Goal: Information Seeking & Learning: Learn about a topic

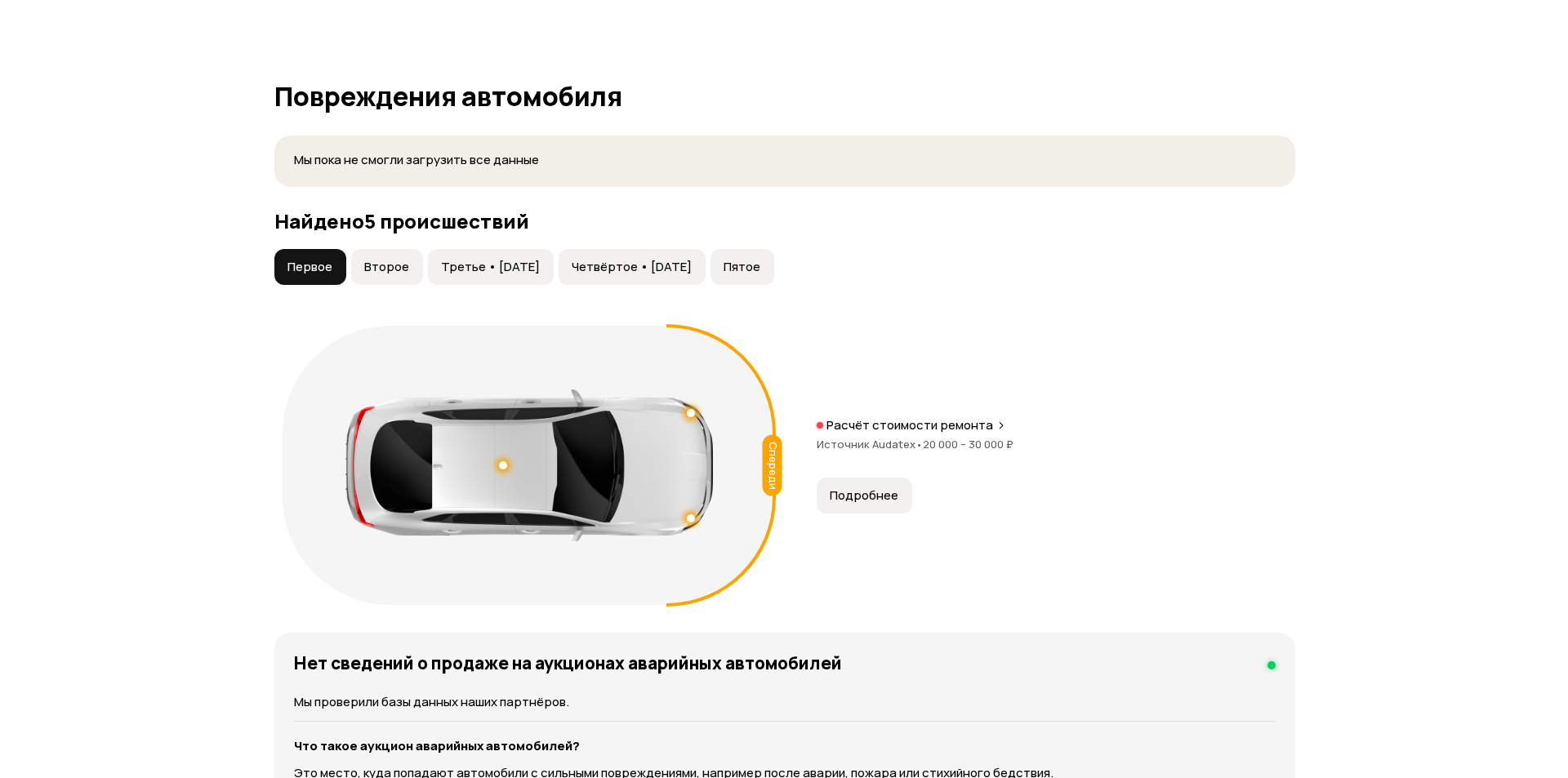
scroll to position [1633, 0]
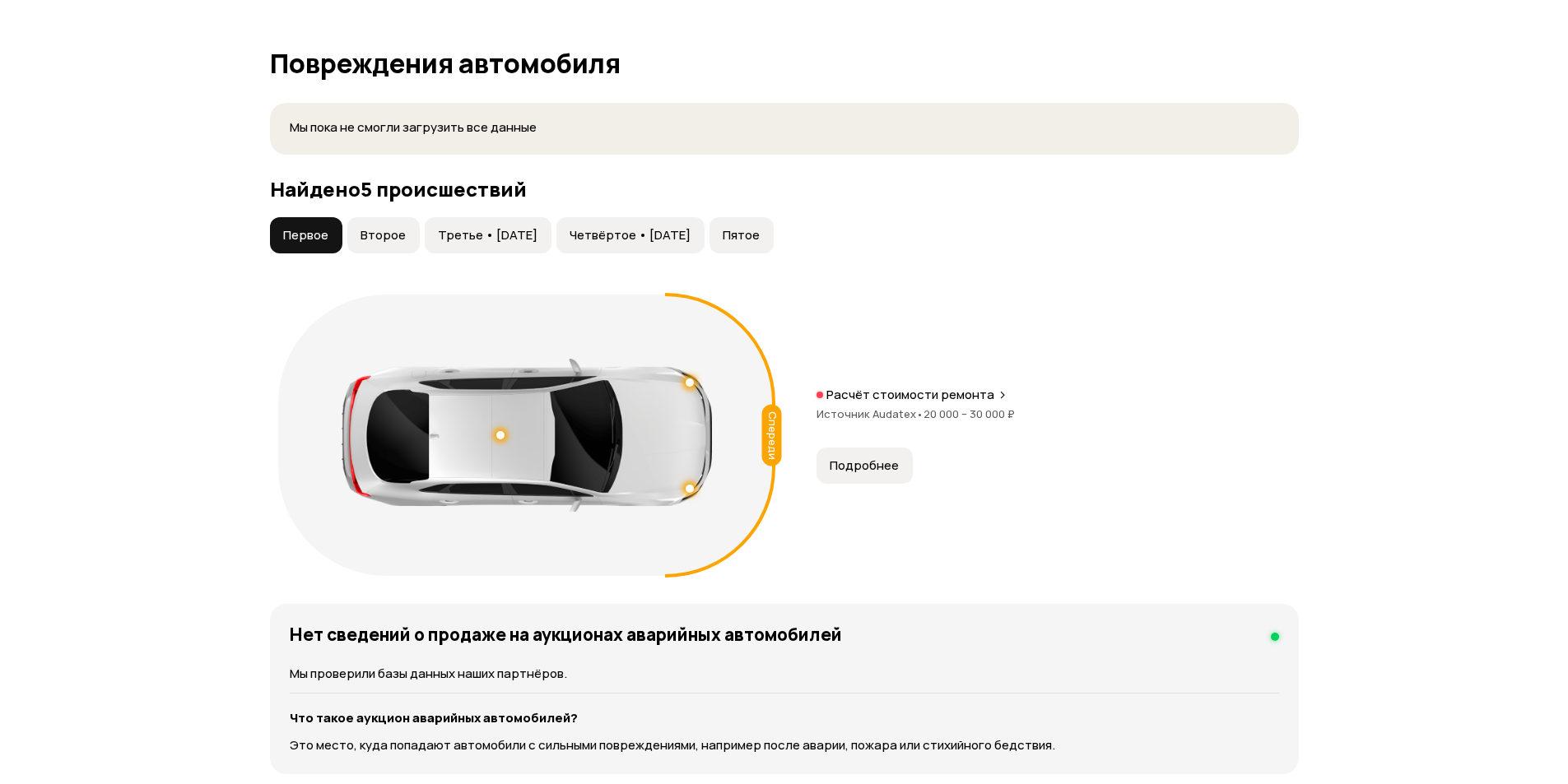
click at [849, 472] on span "Подробнее" at bounding box center [864, 466] width 69 height 17
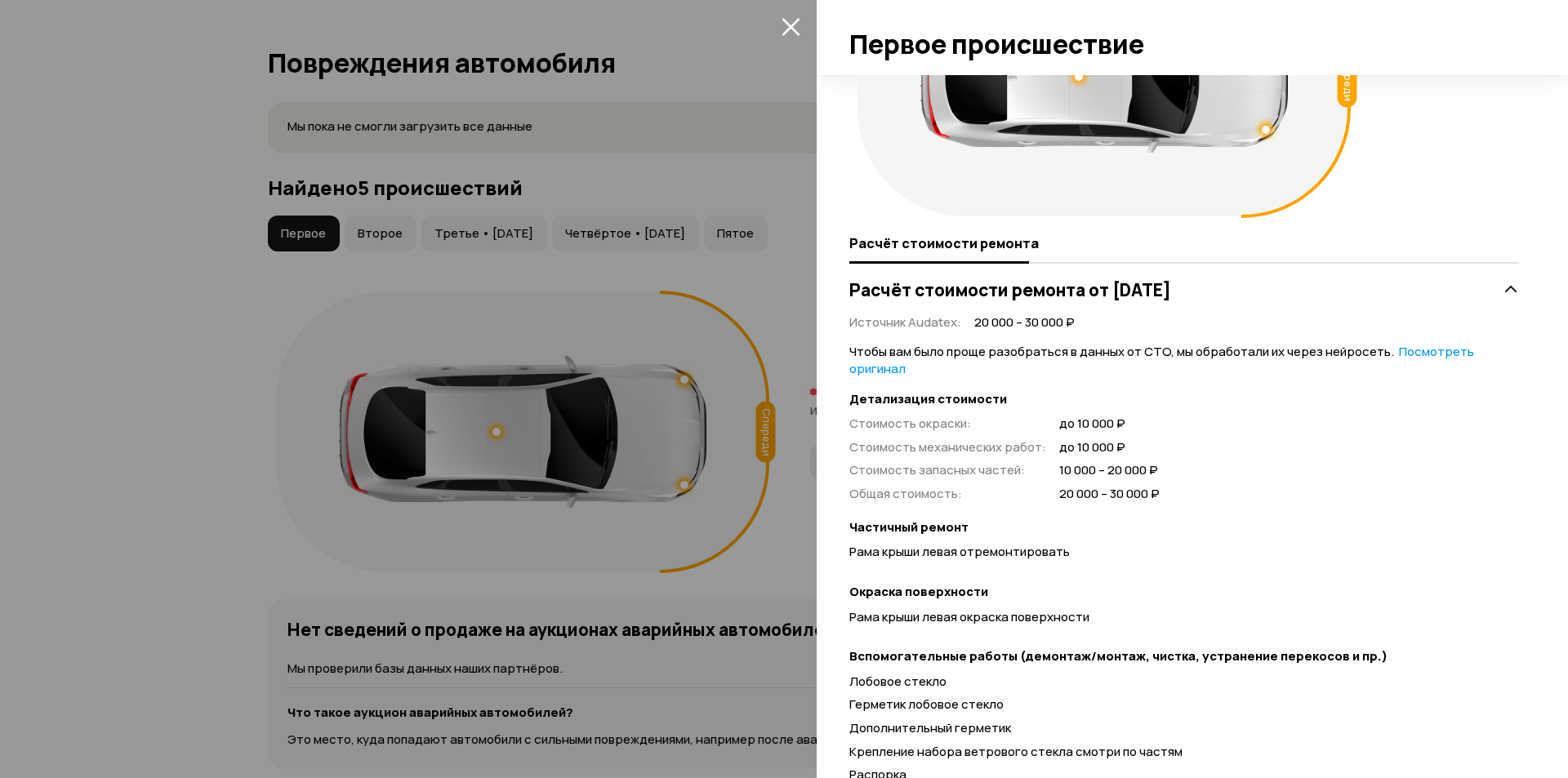
scroll to position [228, 0]
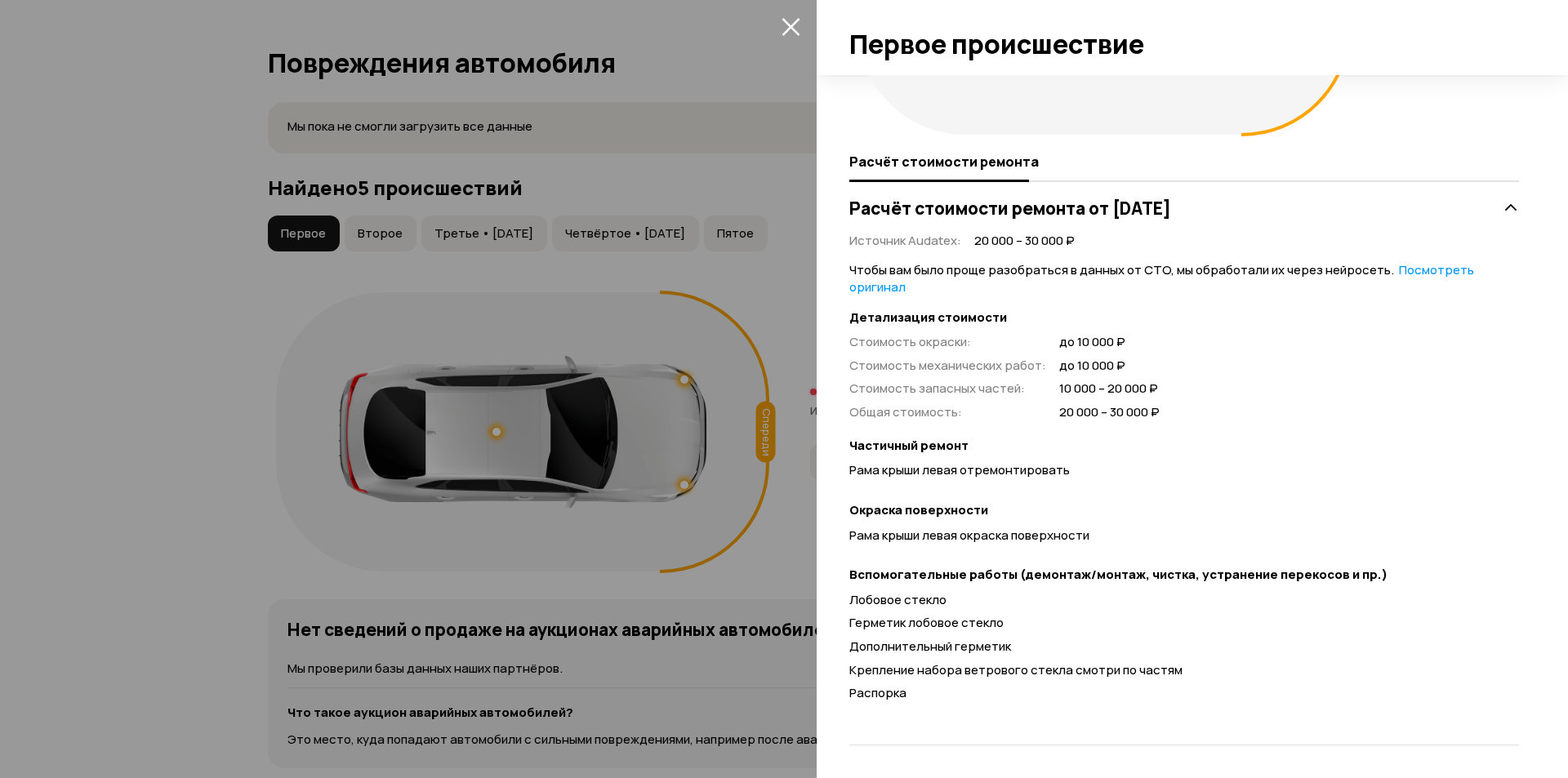
click at [1420, 273] on link "Посмотреть оригинал" at bounding box center [1162, 278] width 625 height 34
click at [1390, 271] on link "Посмотреть расшифрованную версию" at bounding box center [1146, 278] width 594 height 34
click at [1390, 271] on link "Посмотреть оригинал" at bounding box center [1162, 278] width 625 height 34
click at [1390, 271] on link "Посмотреть расшифрованную версию" at bounding box center [1146, 278] width 594 height 34
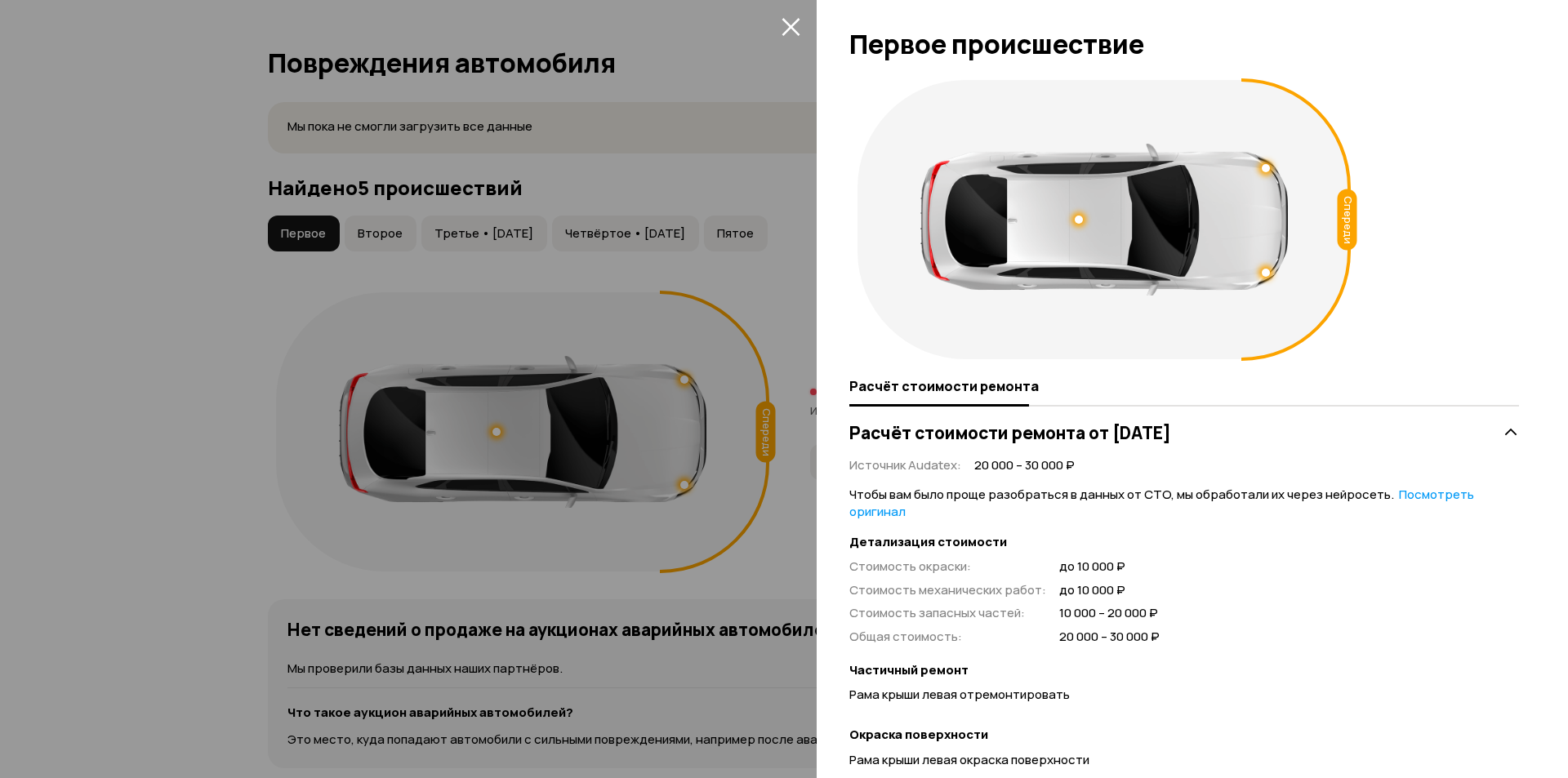
scroll to position [0, 0]
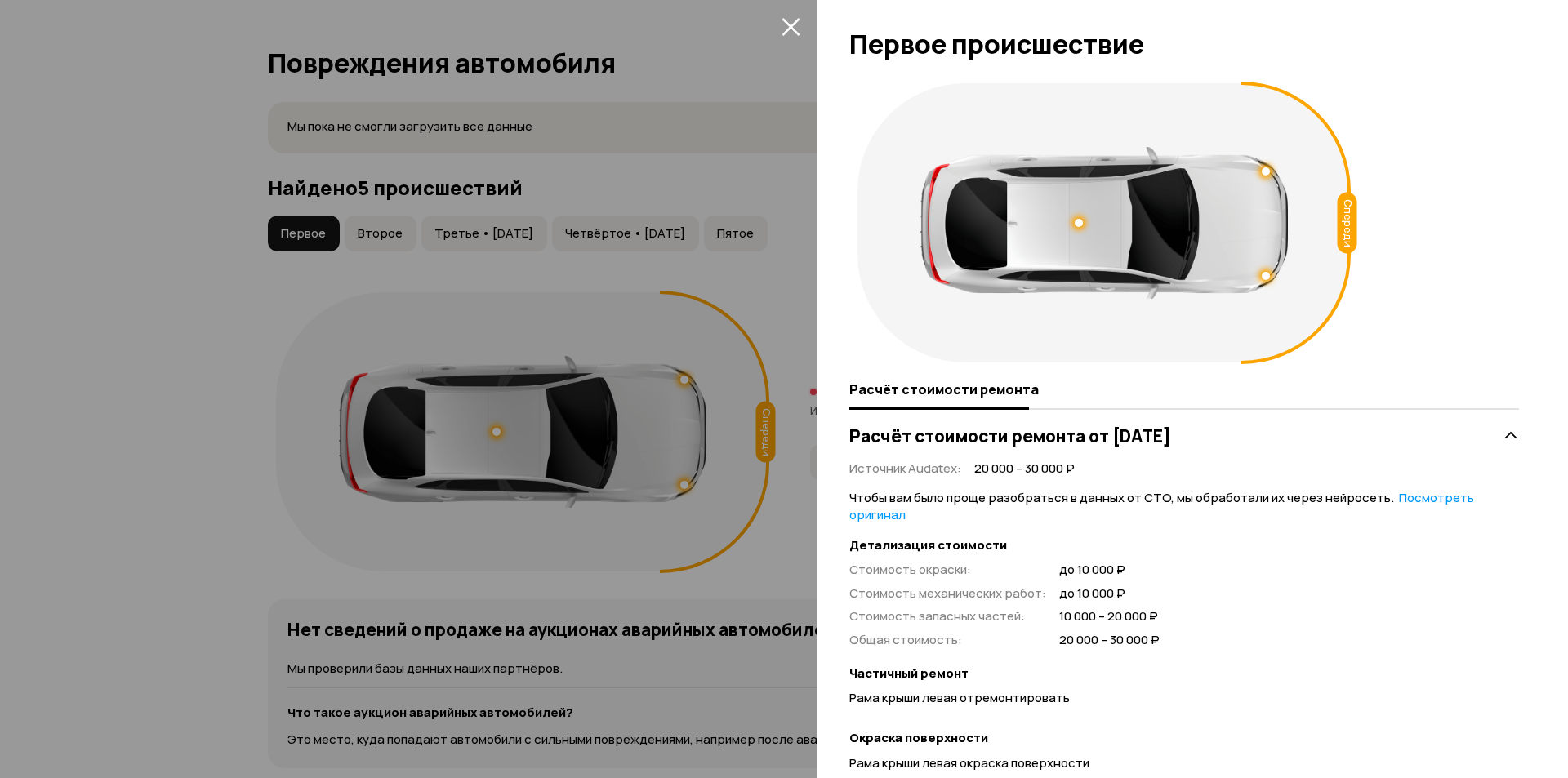
drag, startPoint x: 780, startPoint y: 30, endPoint x: 780, endPoint y: 44, distance: 14.0
click at [779, 30] on button "закрыть" at bounding box center [791, 26] width 26 height 26
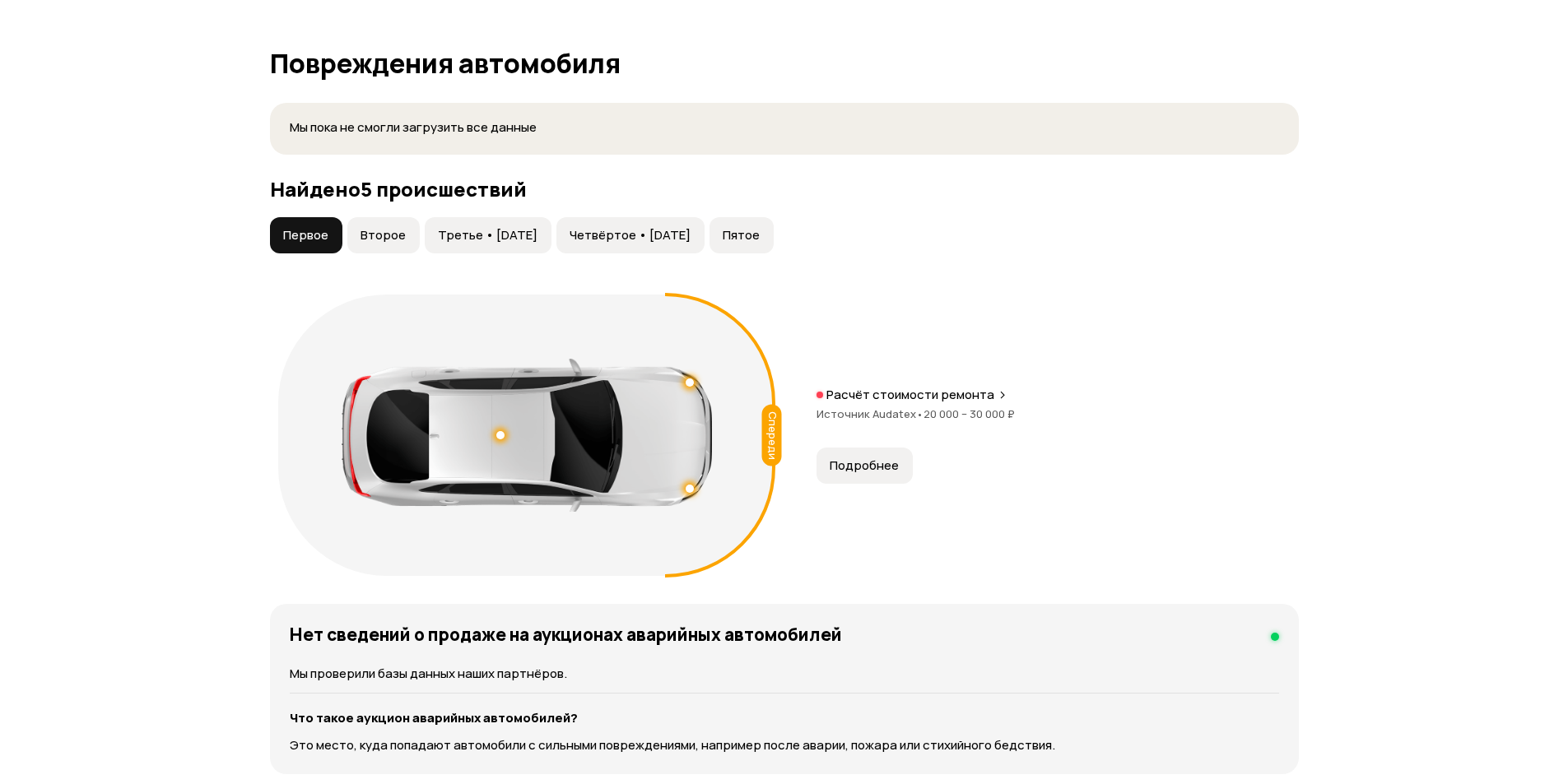
click at [382, 238] on span "Второе" at bounding box center [383, 235] width 45 height 17
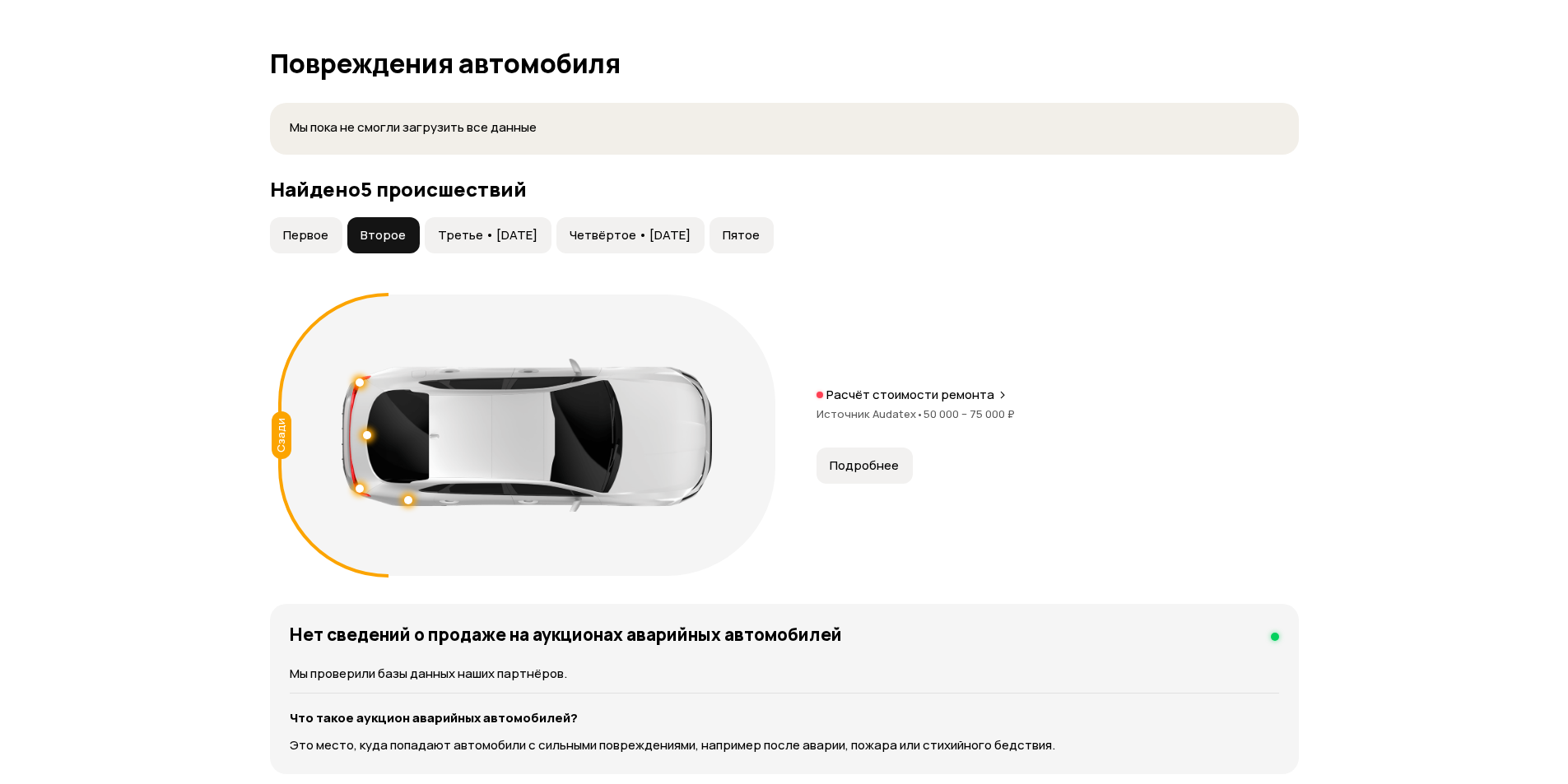
click at [856, 473] on span "Подробнее" at bounding box center [864, 466] width 69 height 17
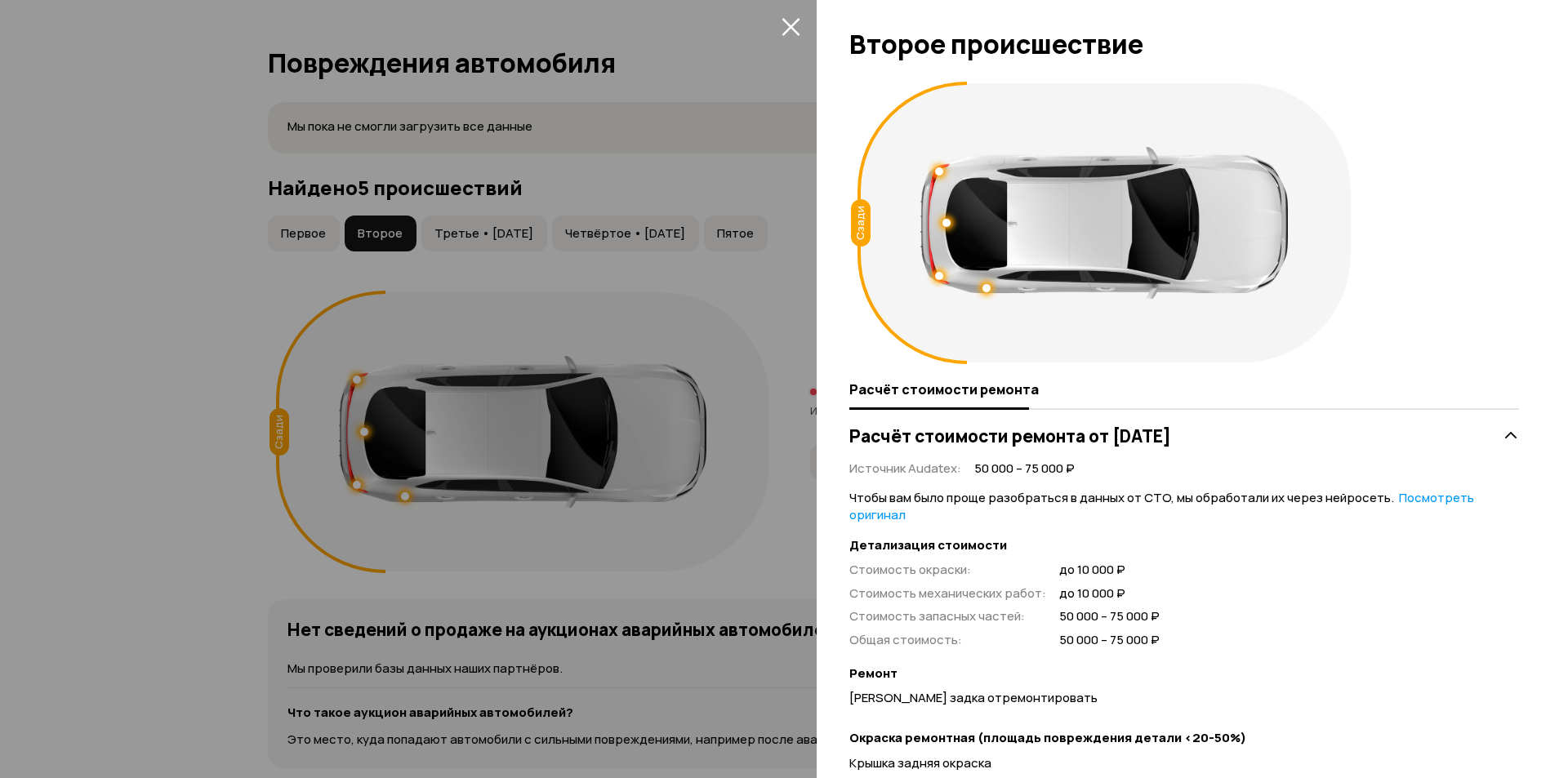
click at [800, 28] on icon "закрыть" at bounding box center [791, 26] width 19 height 19
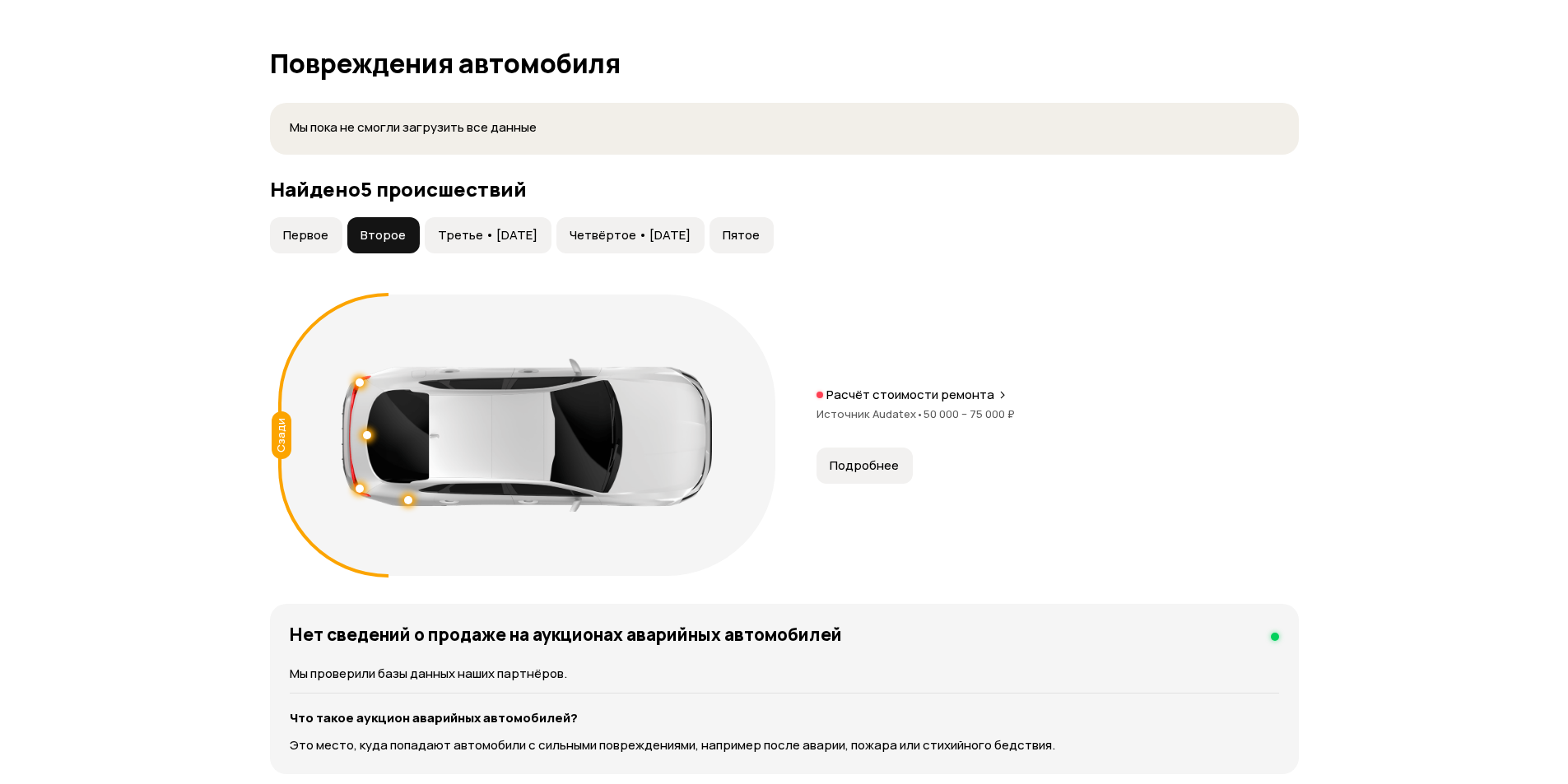
click at [297, 236] on span "Первое" at bounding box center [306, 235] width 45 height 17
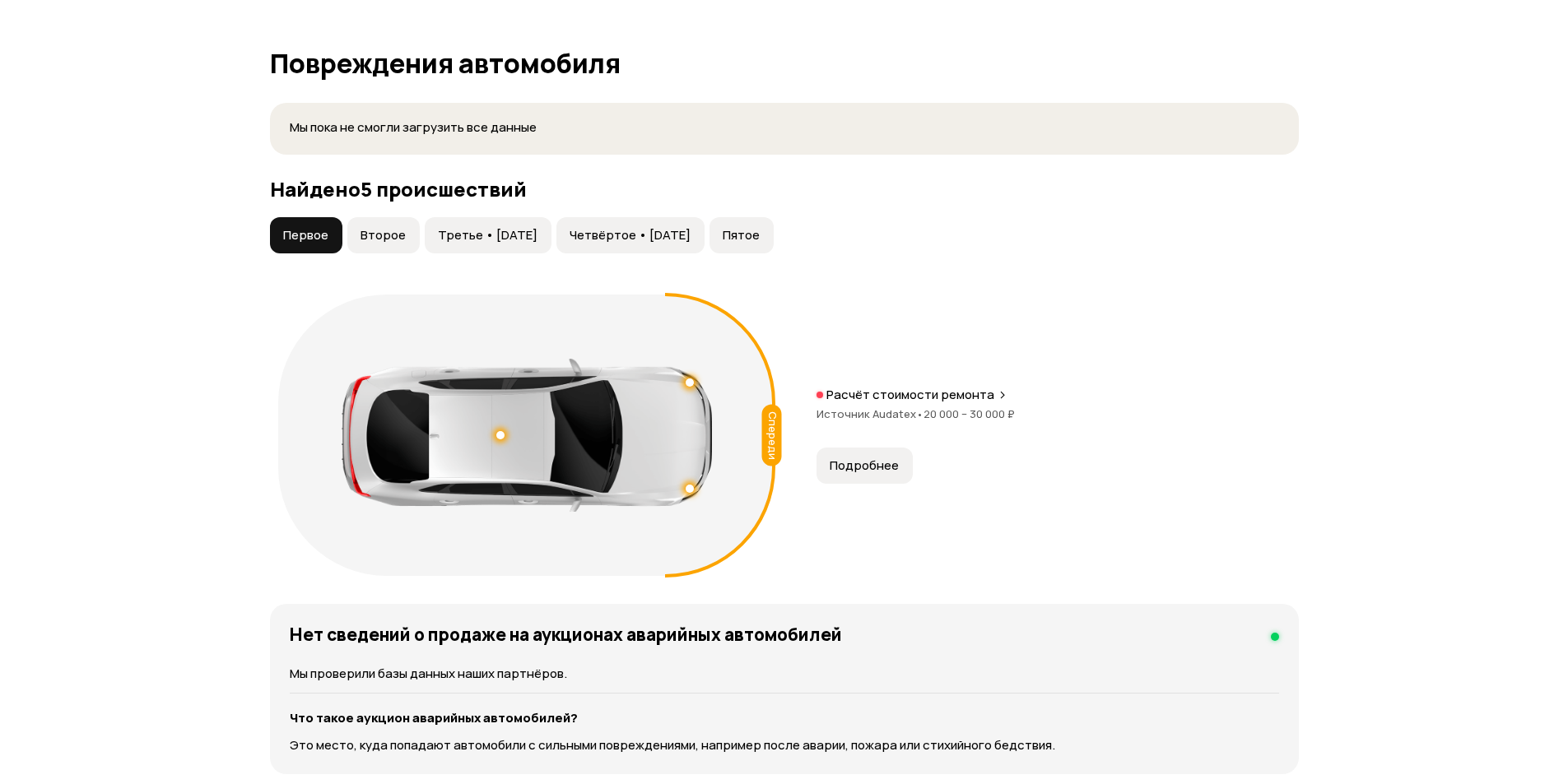
click at [851, 467] on span "Подробнее" at bounding box center [864, 466] width 69 height 17
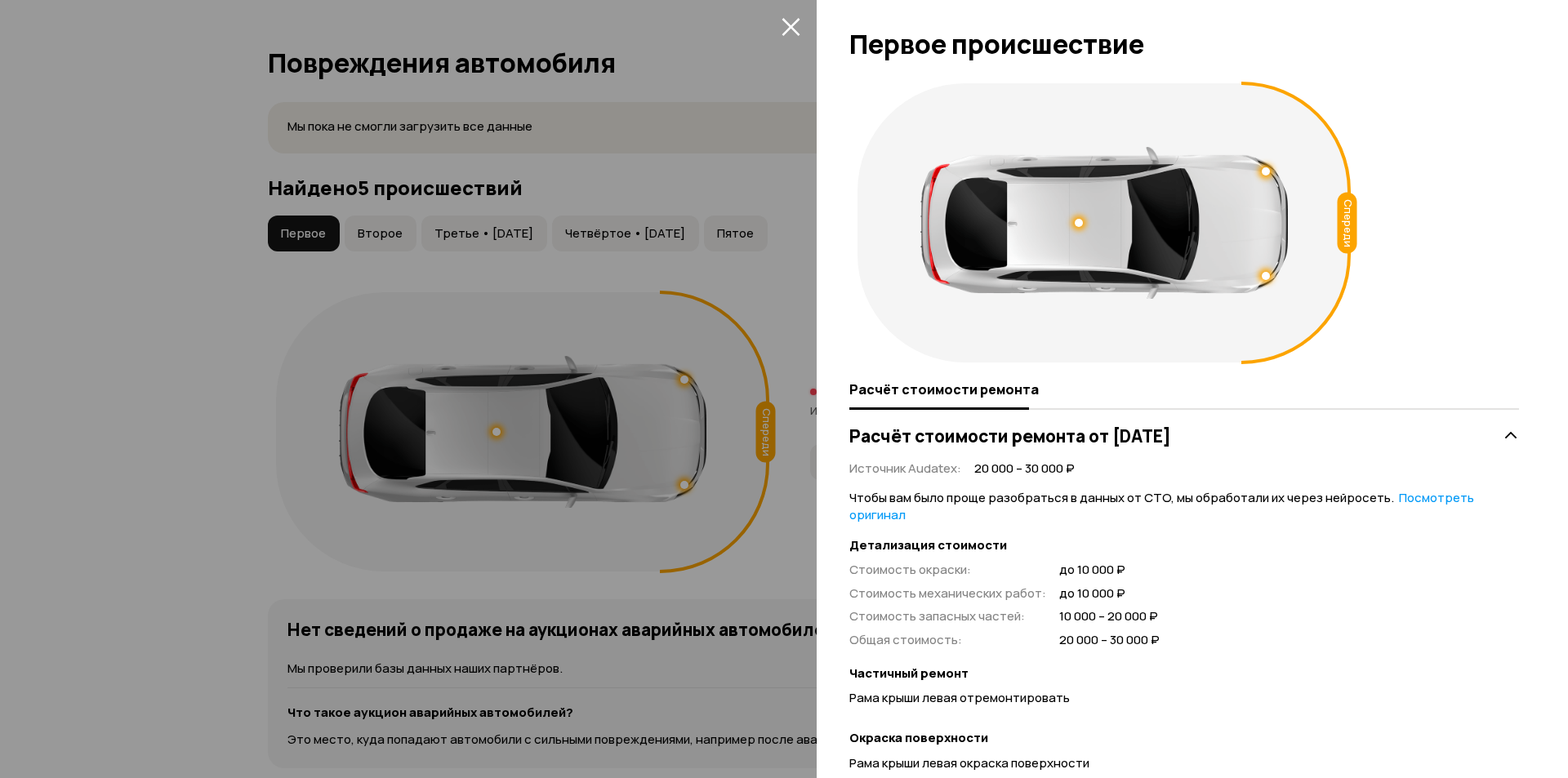
click at [1077, 223] on div at bounding box center [1079, 222] width 8 height 8
click at [1077, 223] on div at bounding box center [1079, 223] width 11 height 11
click at [785, 26] on icon "закрыть" at bounding box center [791, 26] width 19 height 19
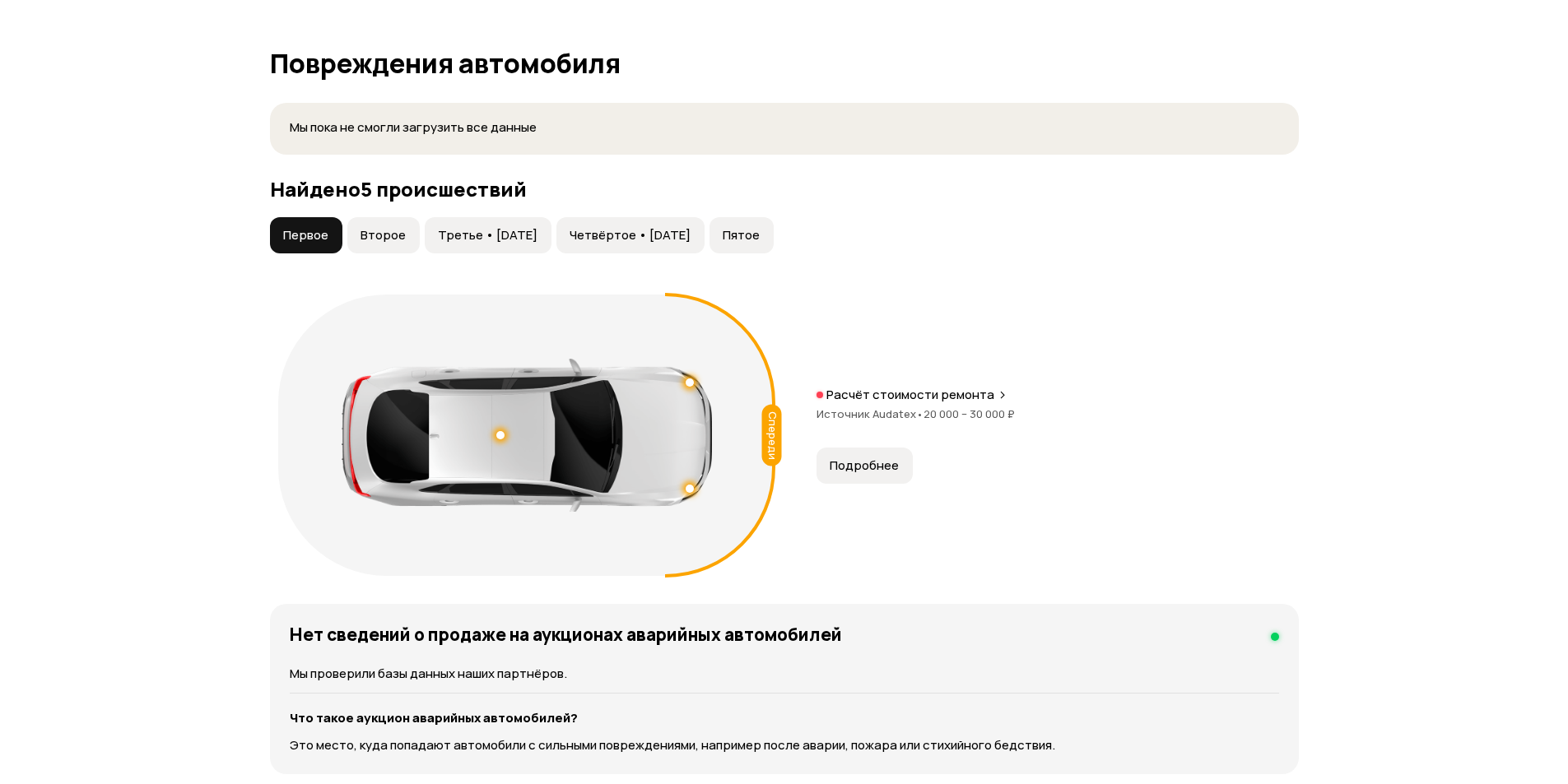
click at [374, 234] on span "Второе" at bounding box center [383, 235] width 45 height 17
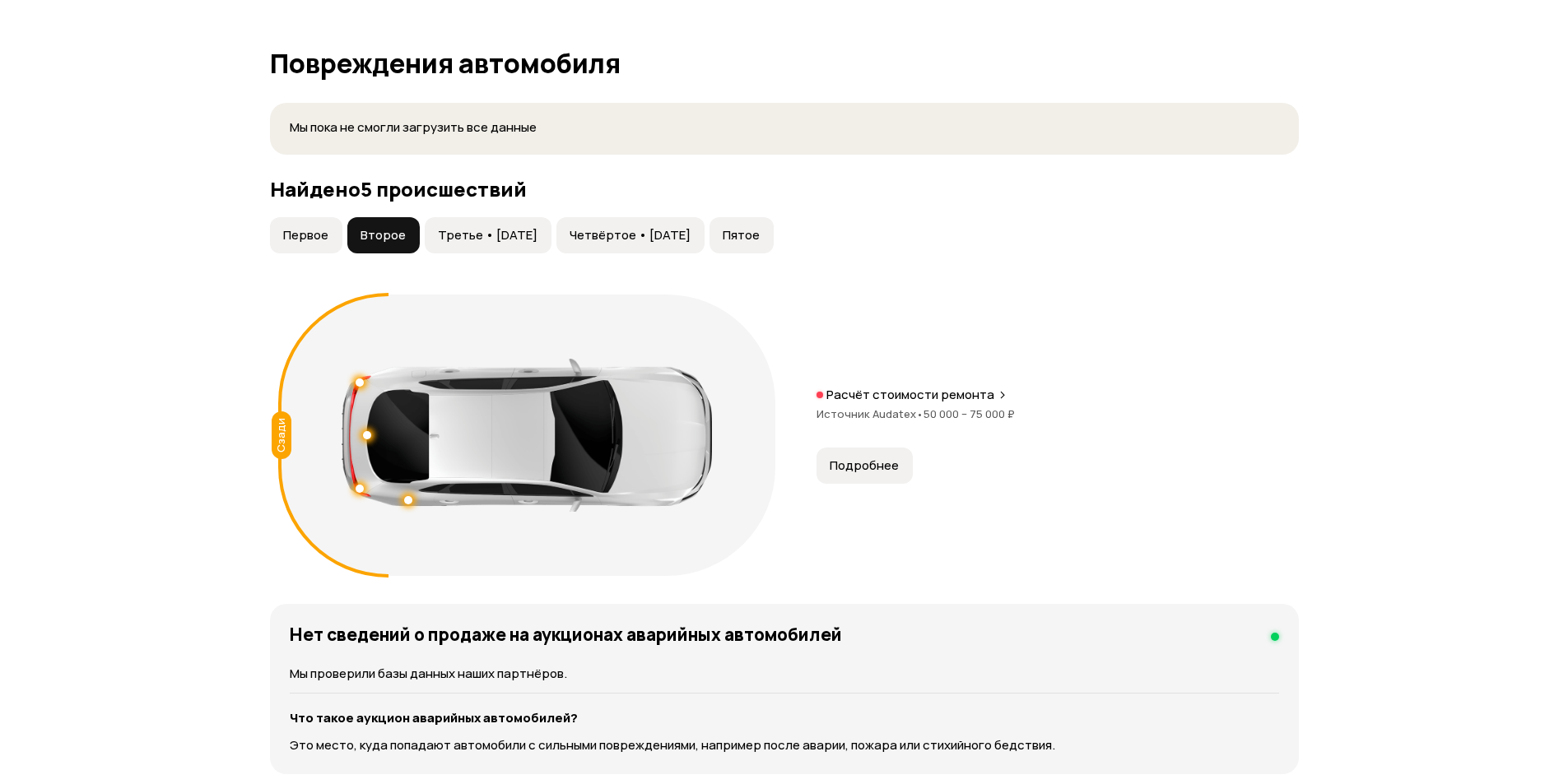
click at [875, 466] on span "Подробнее" at bounding box center [864, 466] width 69 height 17
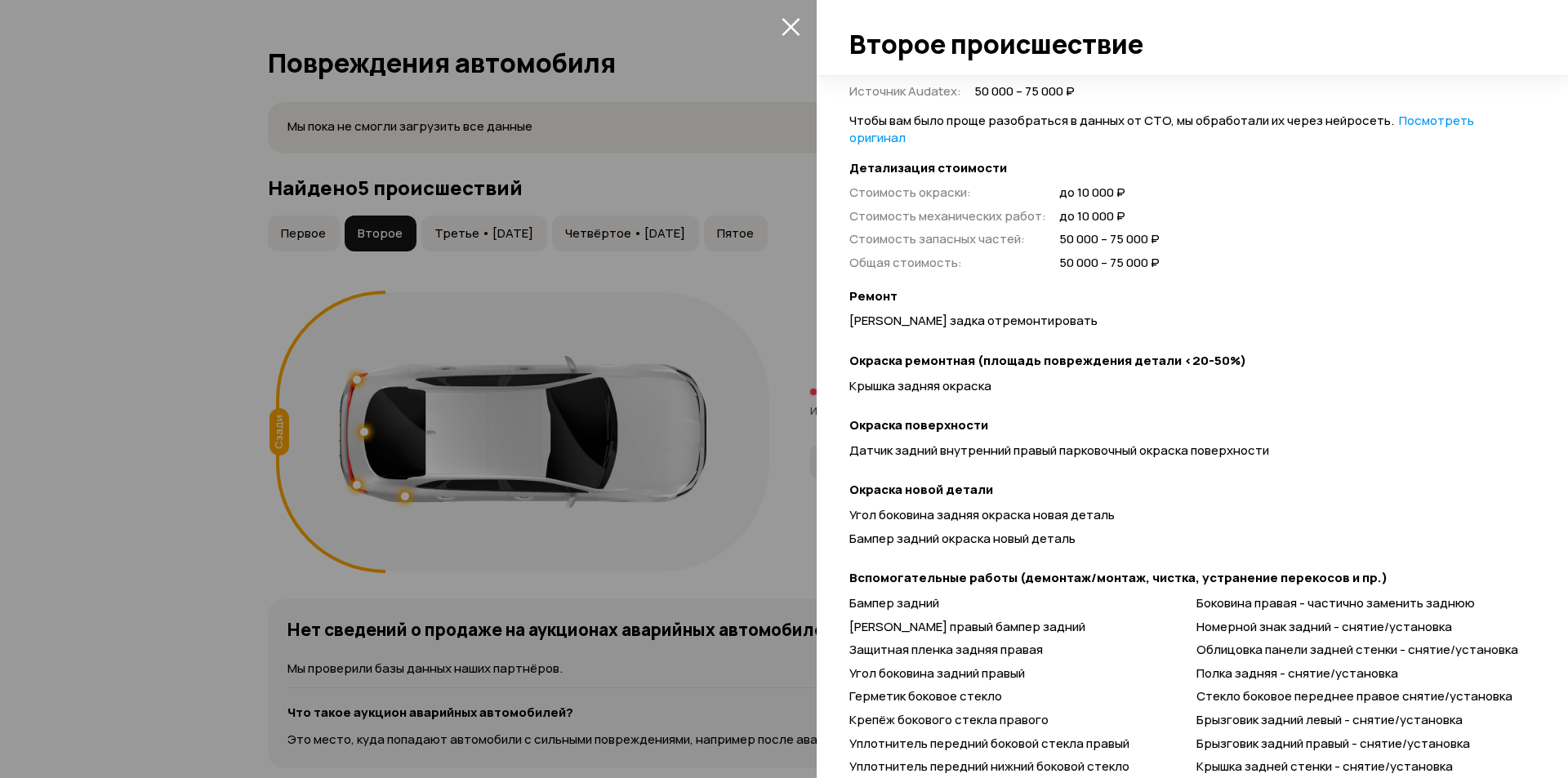
scroll to position [122, 0]
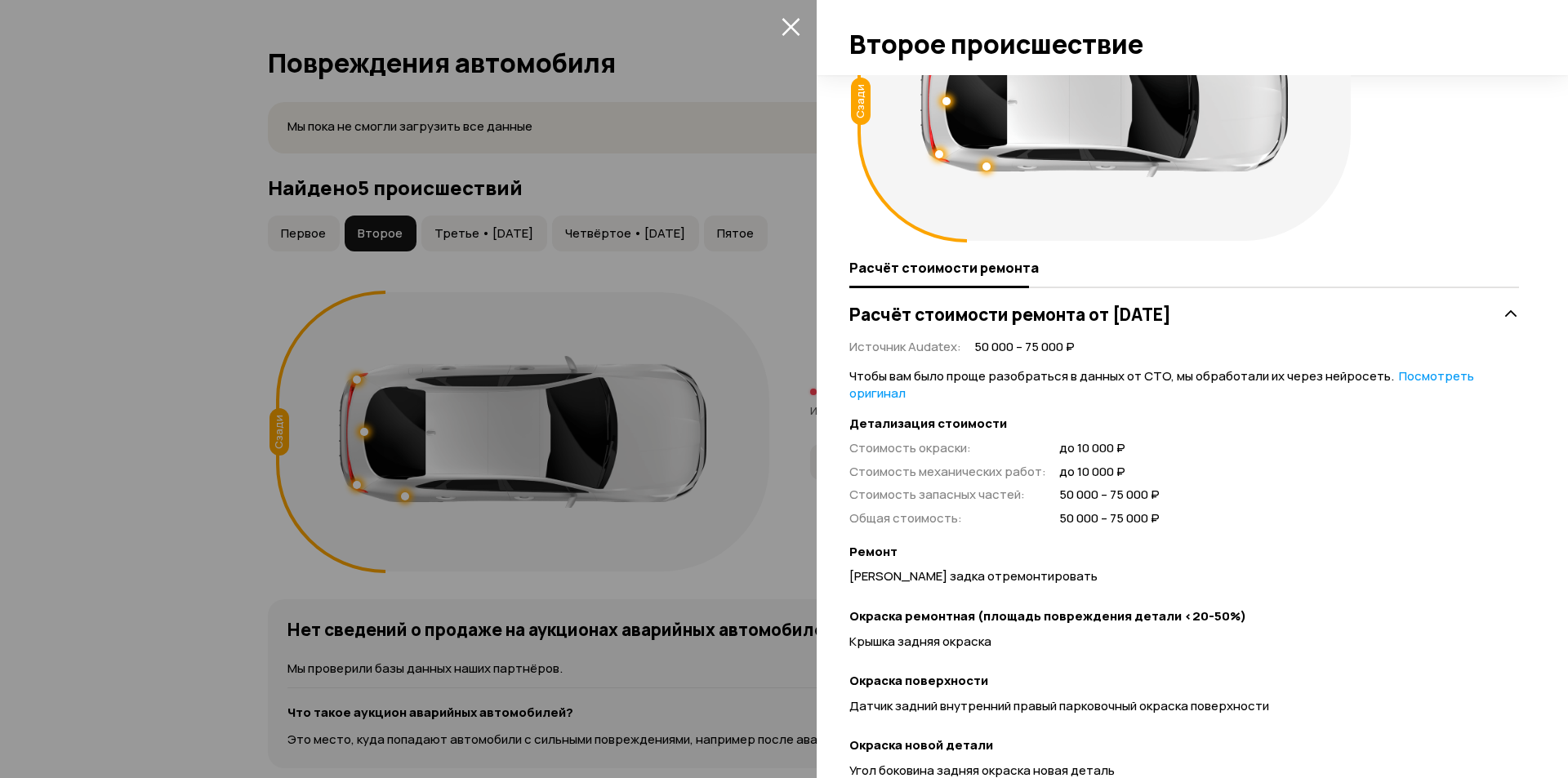
click at [792, 37] on button "закрыть" at bounding box center [791, 26] width 26 height 26
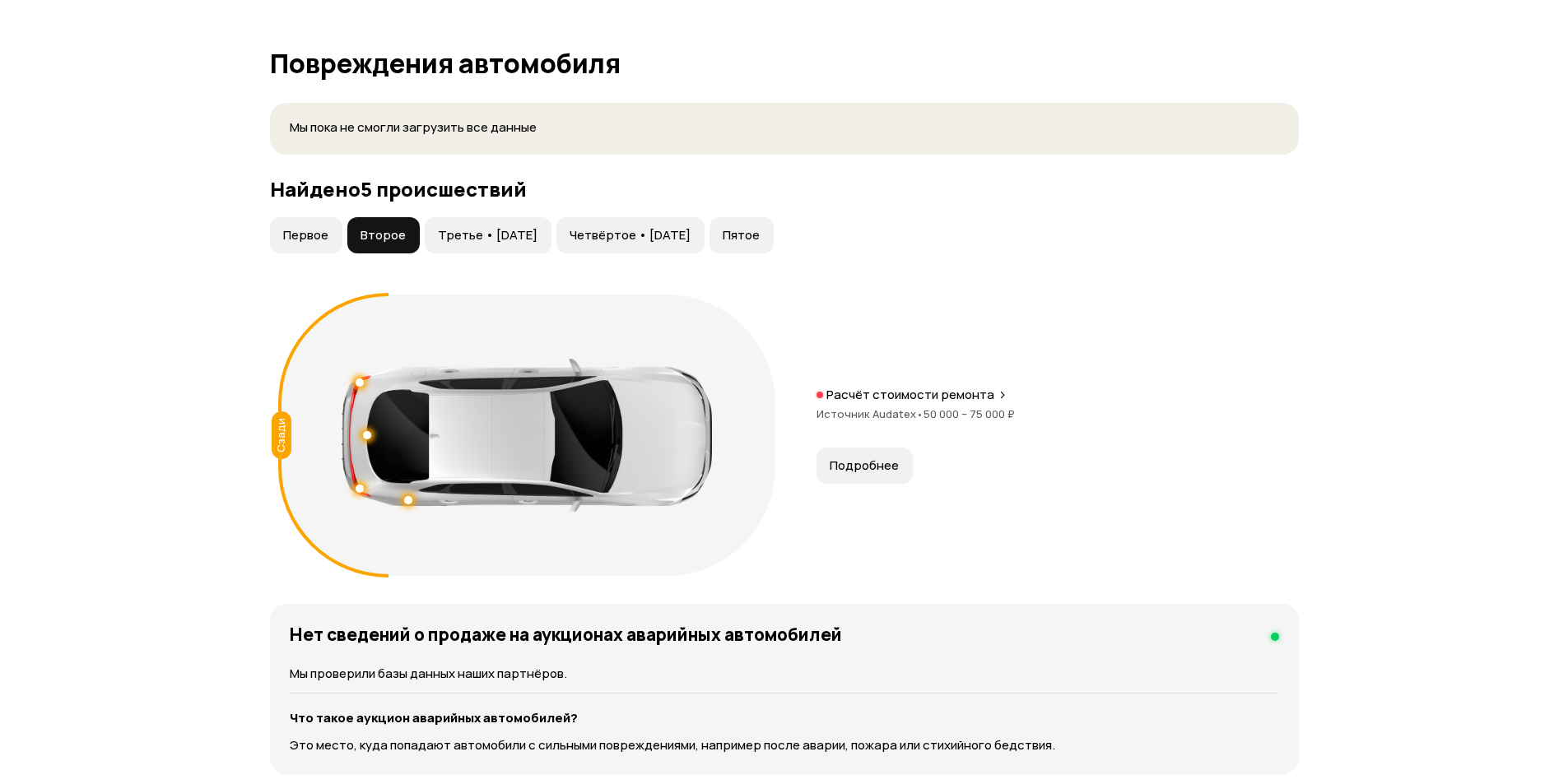
click at [511, 225] on button "Третье • [DATE]" at bounding box center [487, 235] width 127 height 37
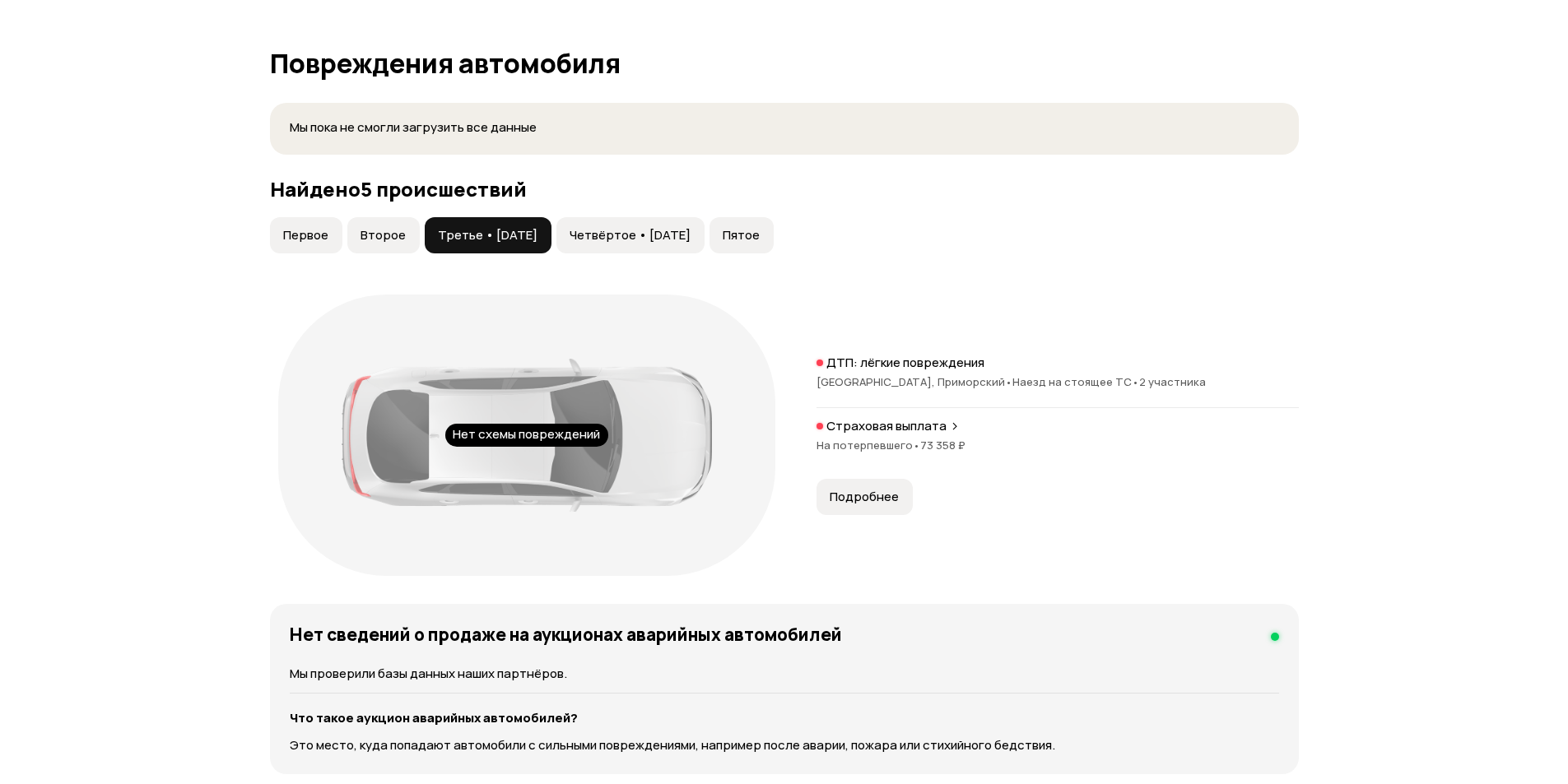
click at [862, 496] on span "Подробнее" at bounding box center [864, 497] width 69 height 17
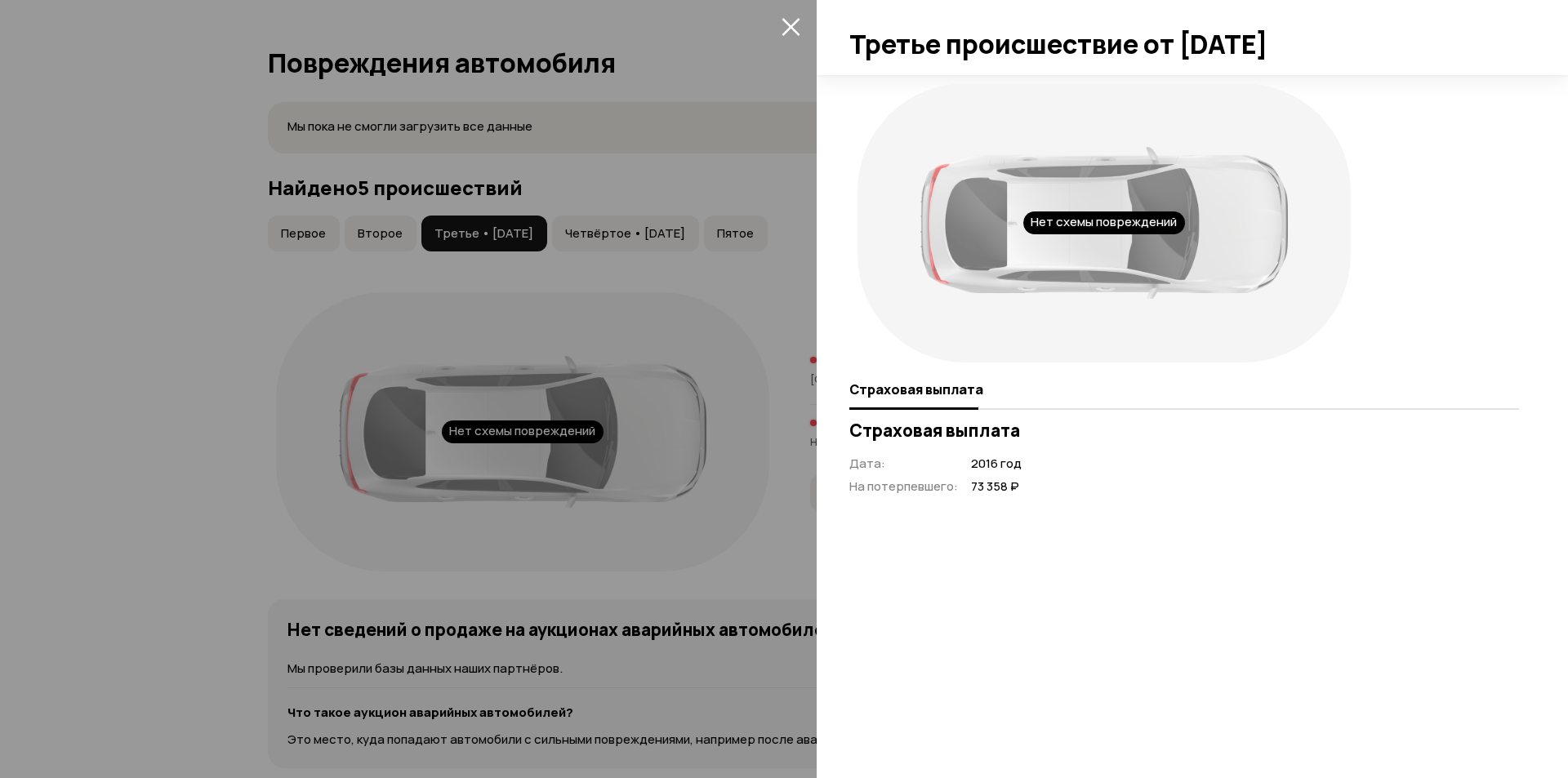
click at [791, 35] on icon "закрыть" at bounding box center [791, 26] width 19 height 19
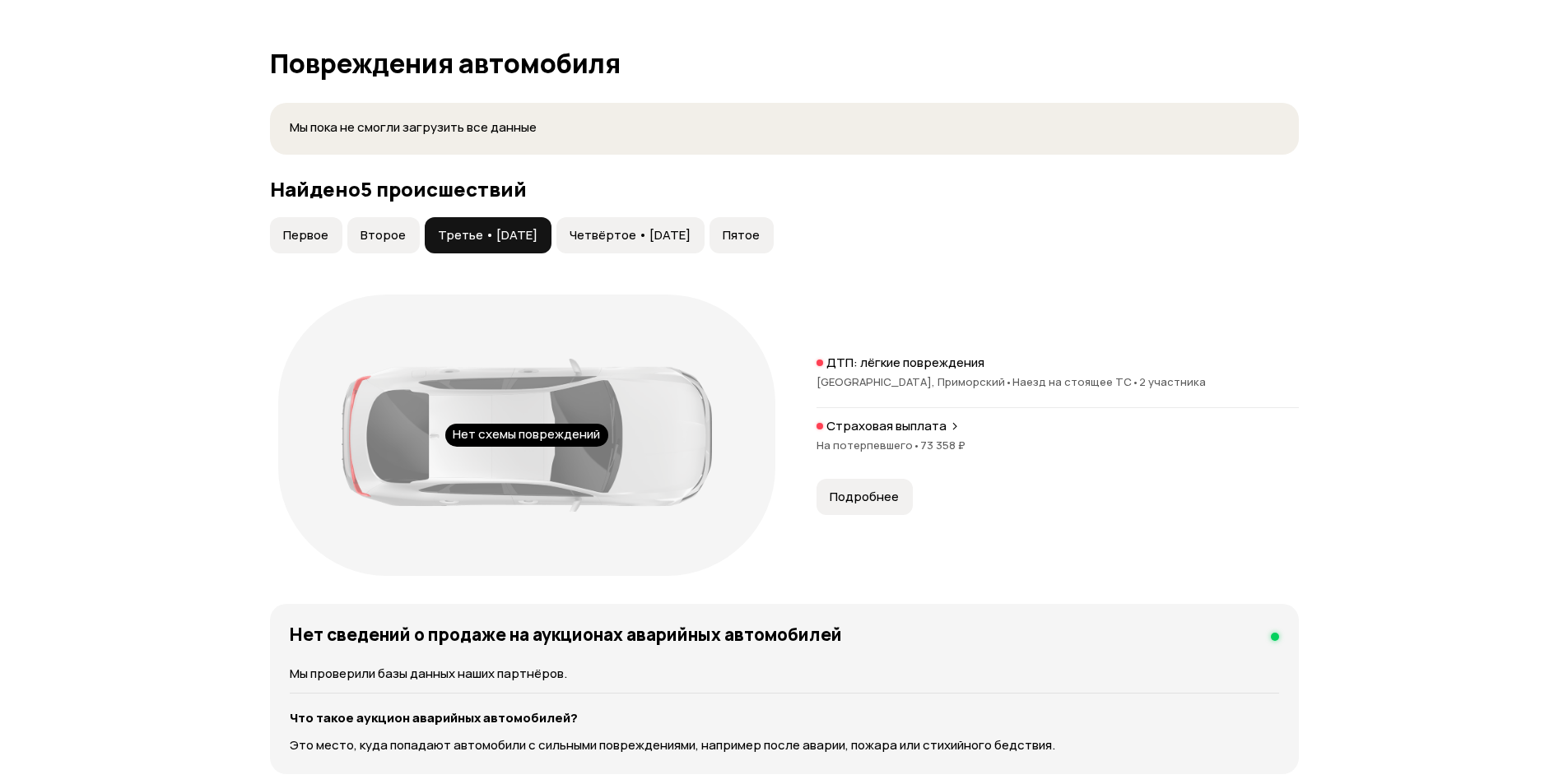
click at [666, 233] on span "Четвёртое • [DATE]" at bounding box center [630, 235] width 121 height 17
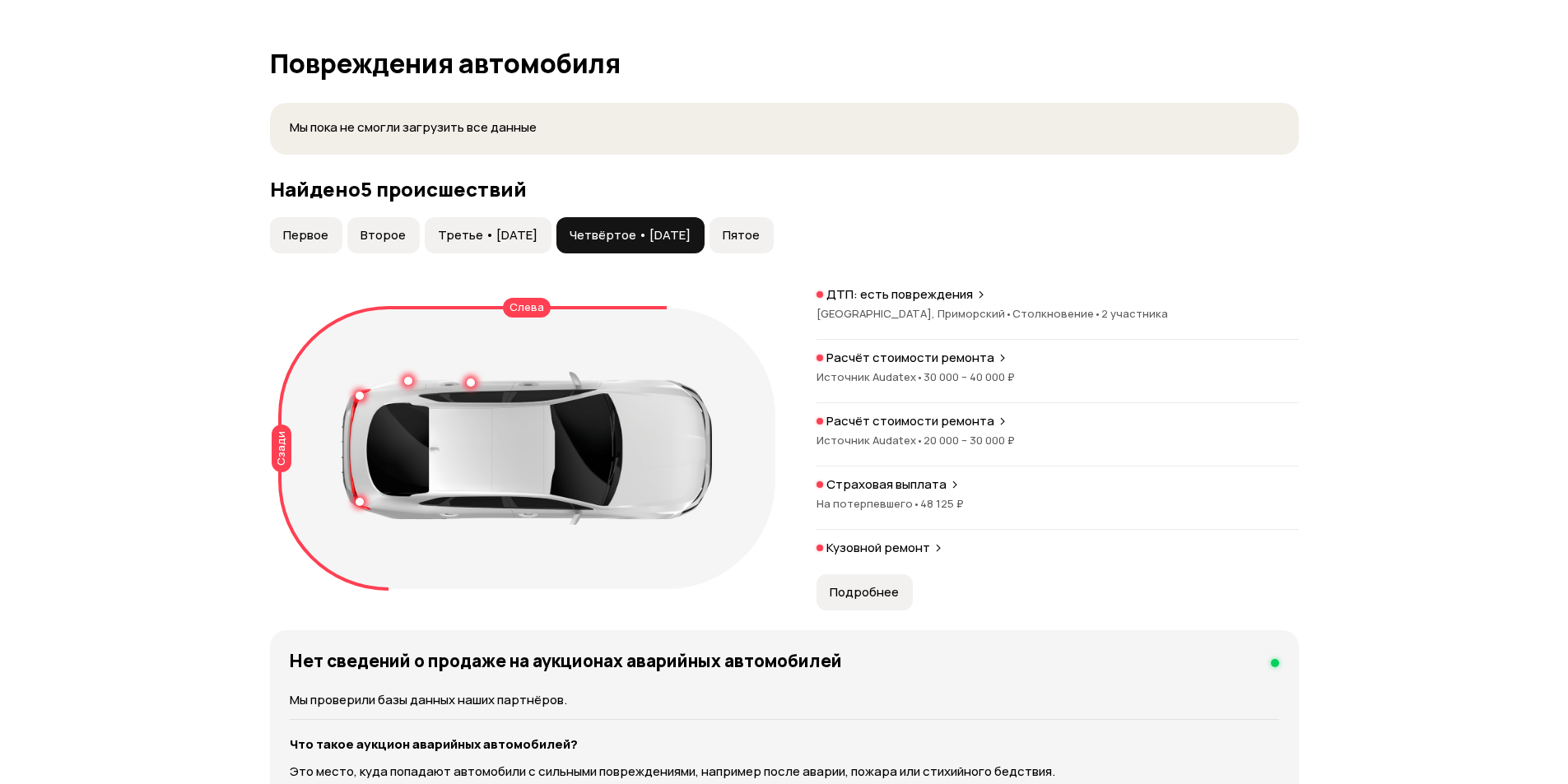
click at [974, 368] on div "Расчёт стоимости ремонта Источник Audatex • 30 000 – 40 000 ₽" at bounding box center [1057, 376] width 483 height 53
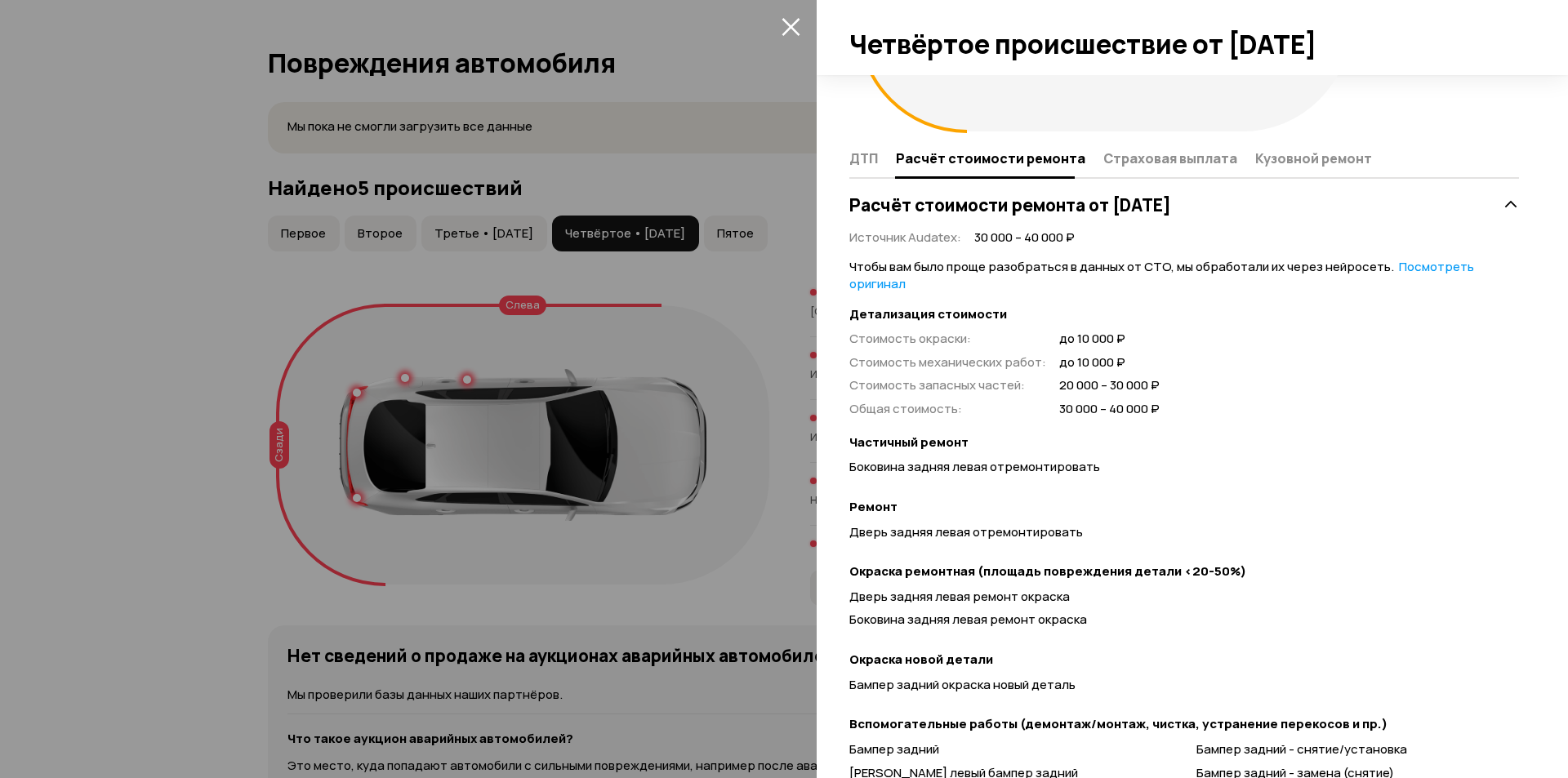
scroll to position [387, 0]
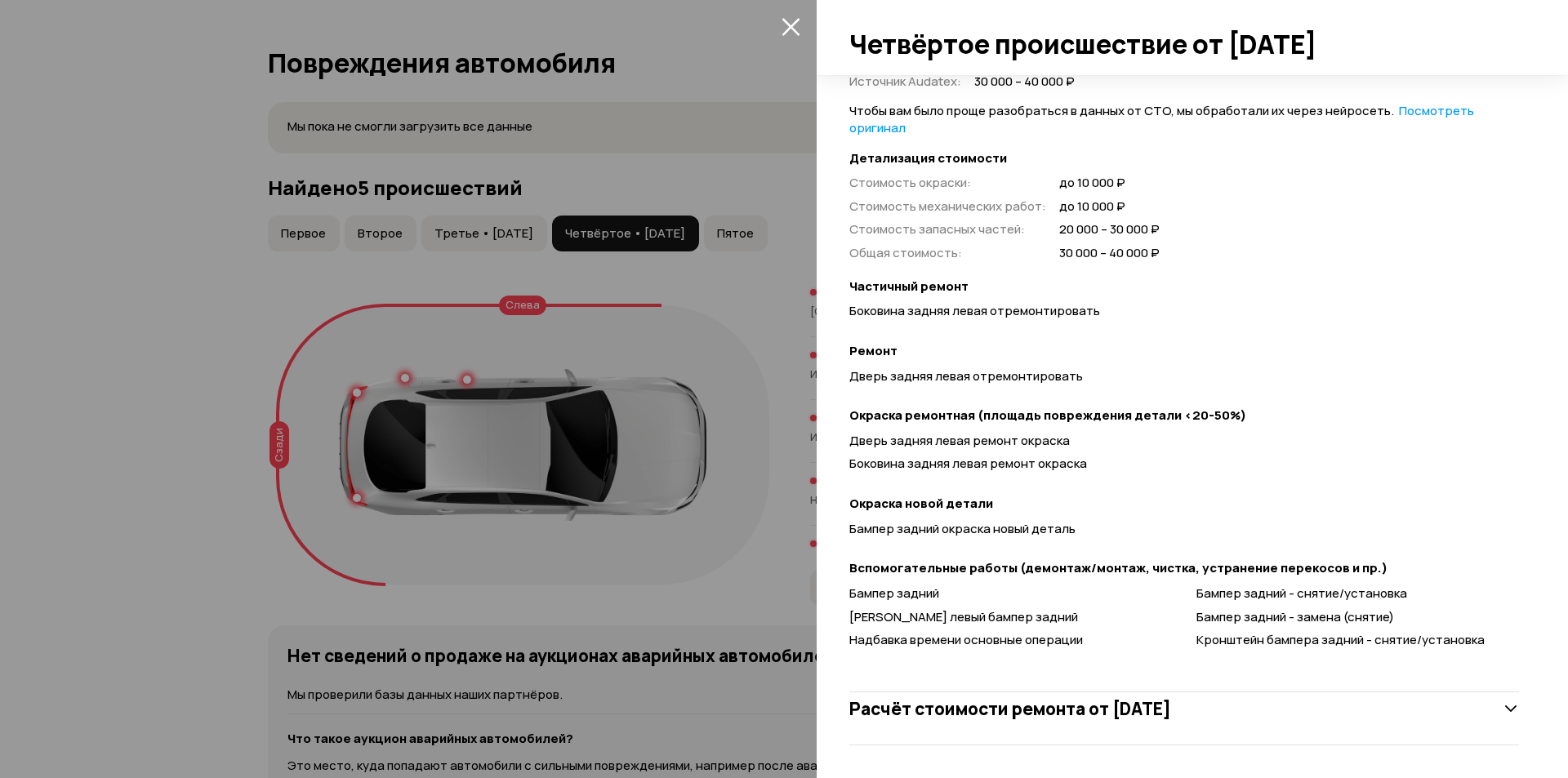
click at [1171, 705] on h3 "Расчёт стоимости ремонта от [DATE]" at bounding box center [1010, 708] width 322 height 21
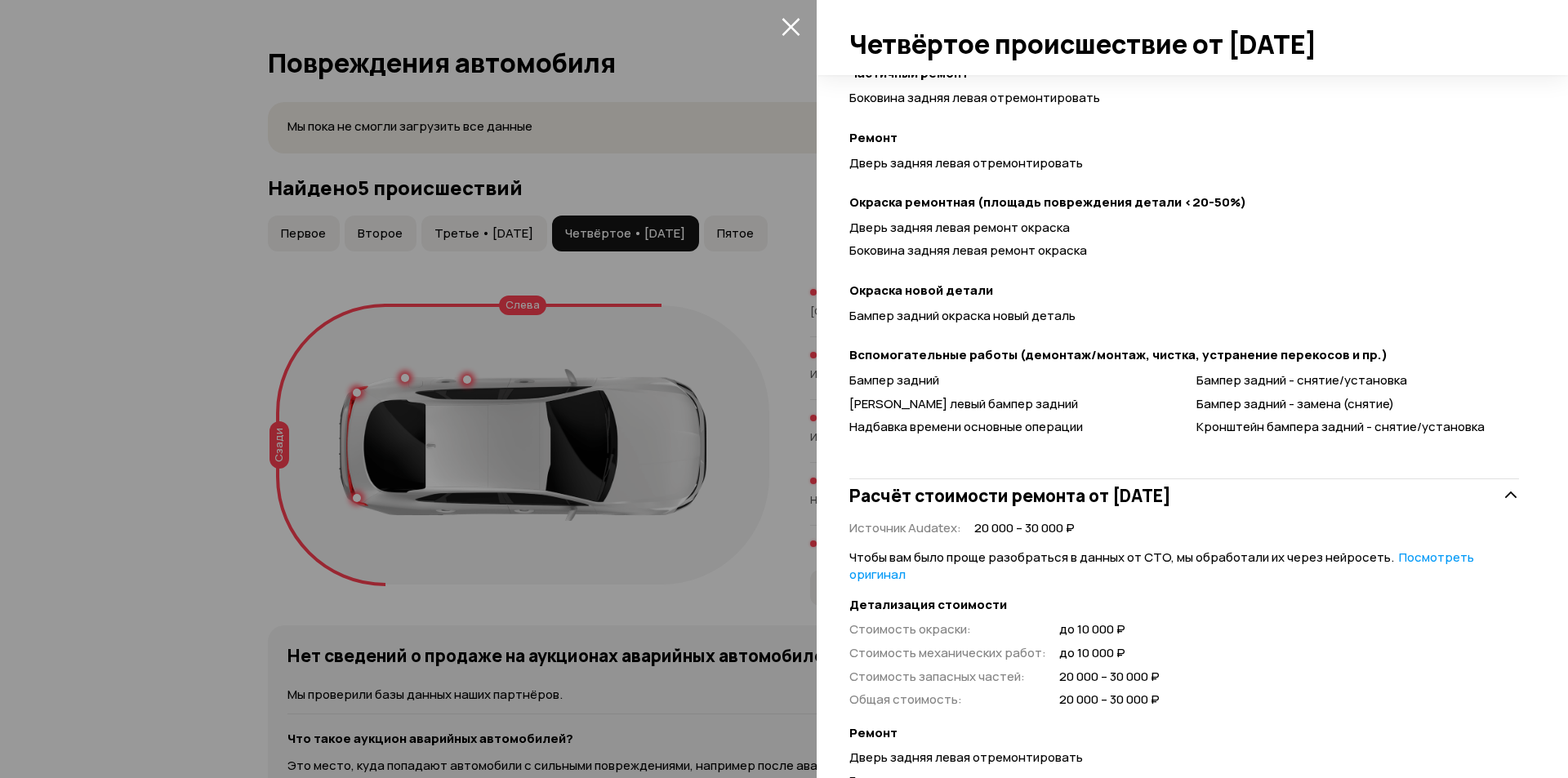
scroll to position [111, 0]
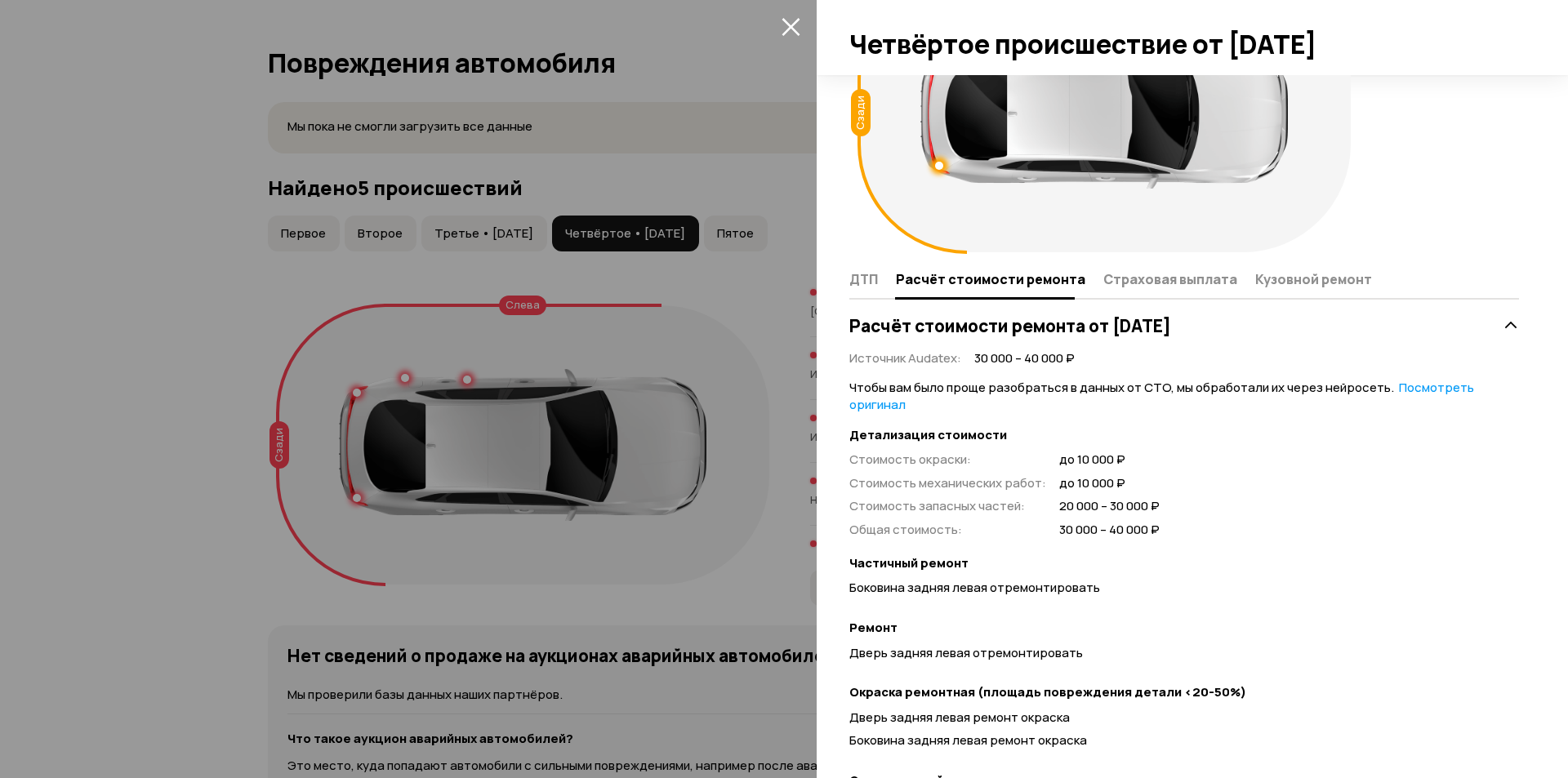
click at [790, 25] on icon "закрыть" at bounding box center [790, 26] width 18 height 18
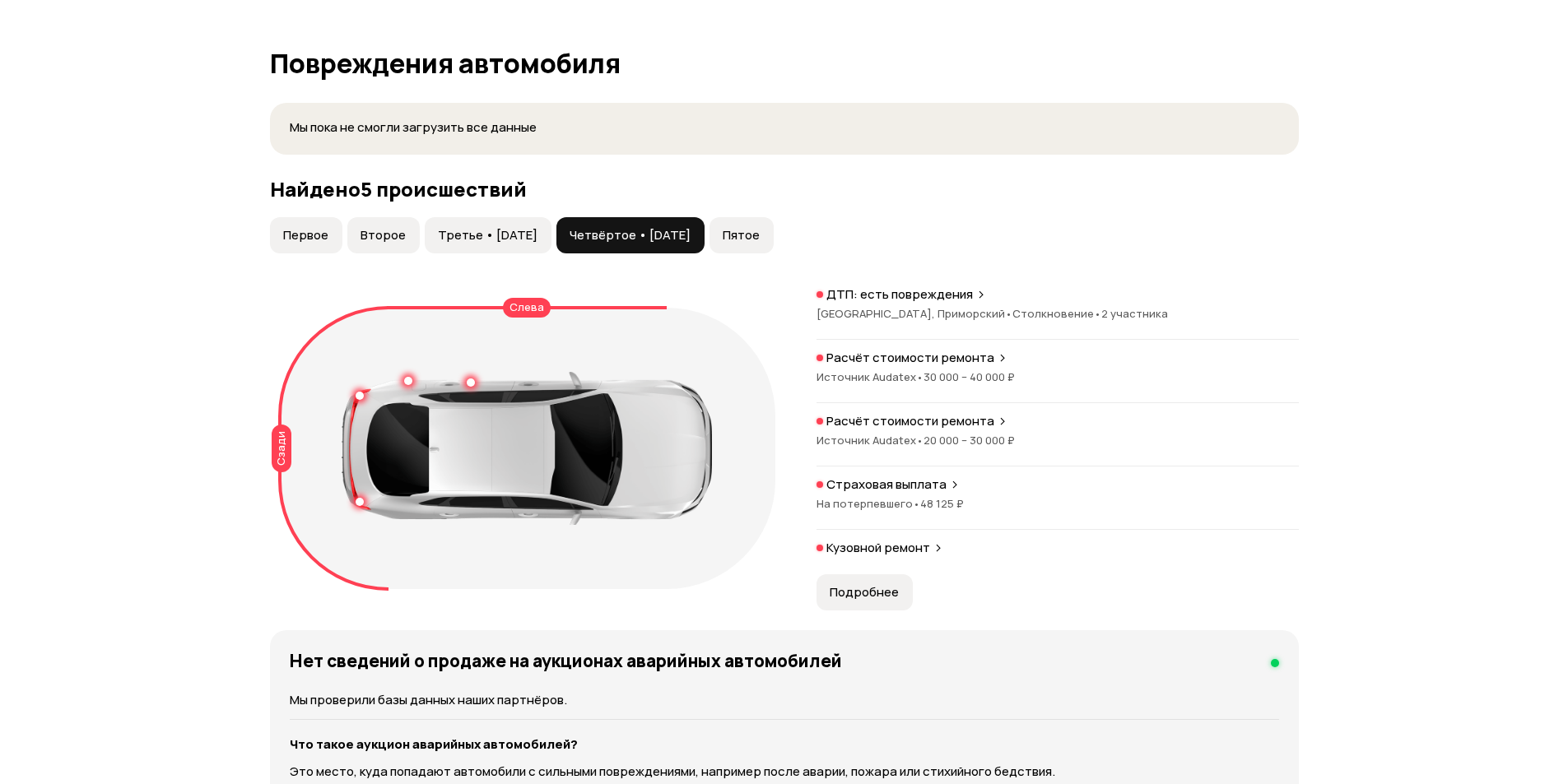
click at [936, 499] on span "48 125 ₽" at bounding box center [942, 504] width 44 height 15
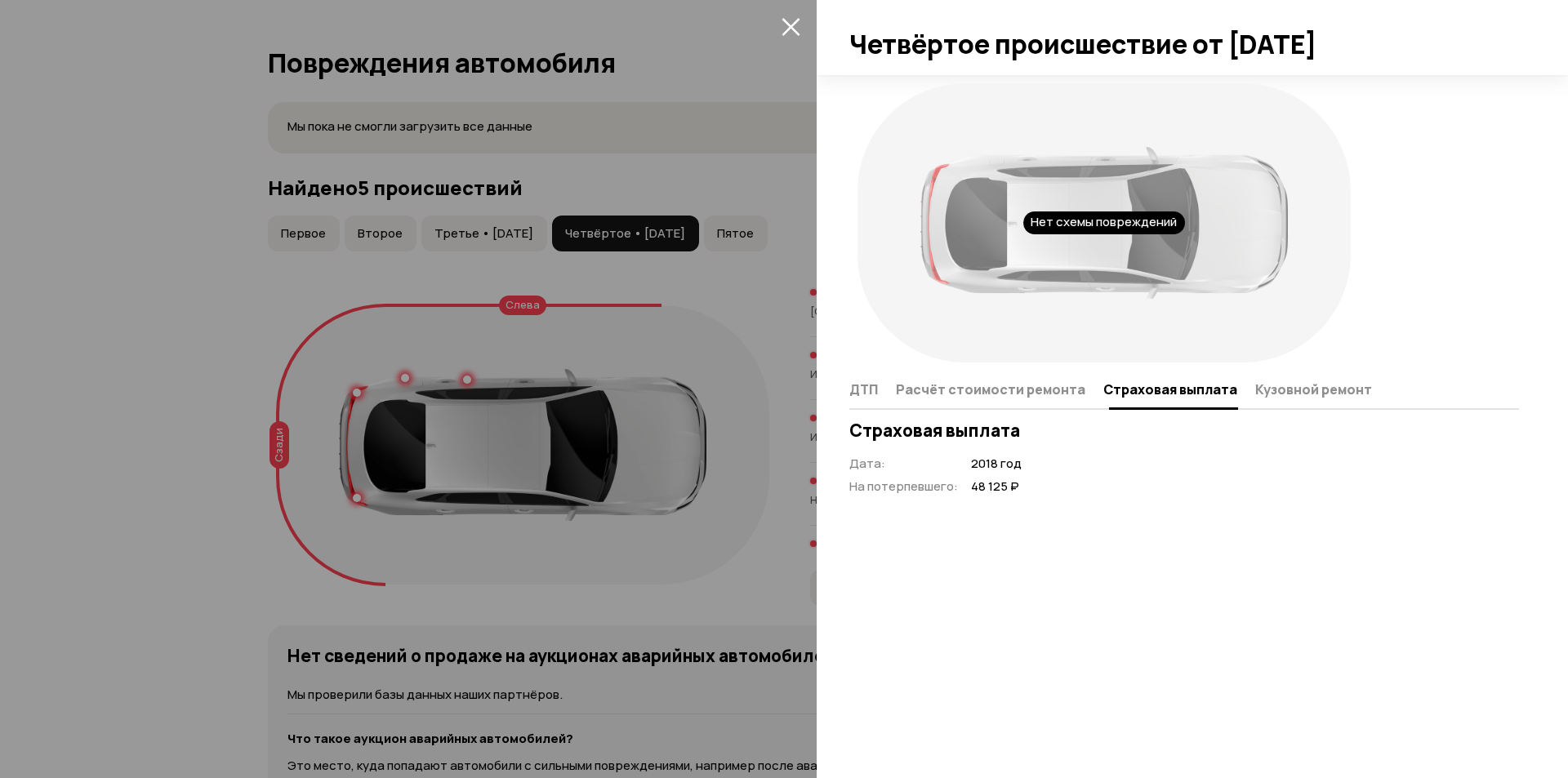
click at [1310, 396] on span "Кузовной ремонт" at bounding box center [1314, 389] width 117 height 17
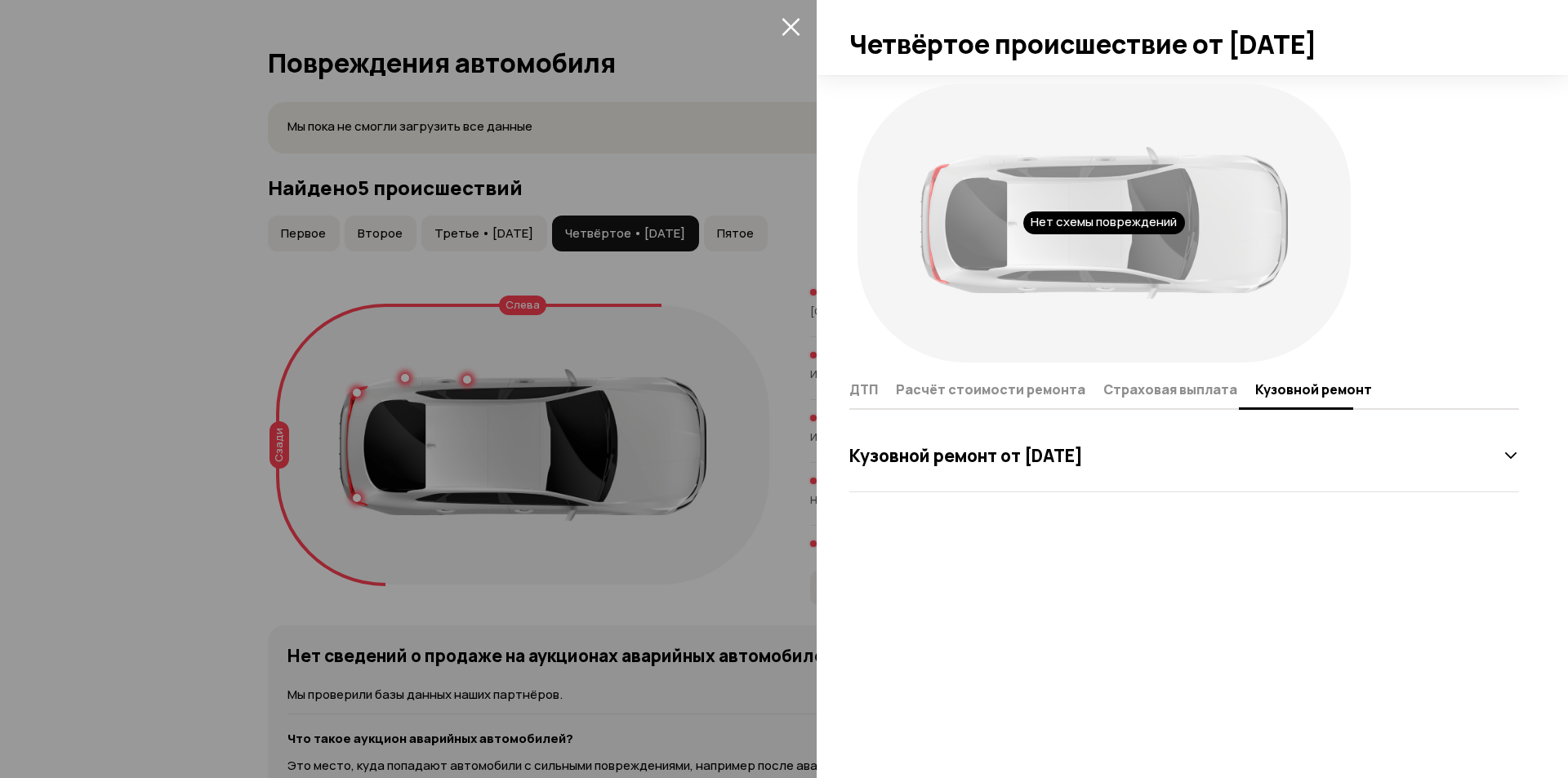
click at [1202, 458] on div "Кузовной ремонт от [DATE]" at bounding box center [1184, 455] width 670 height 33
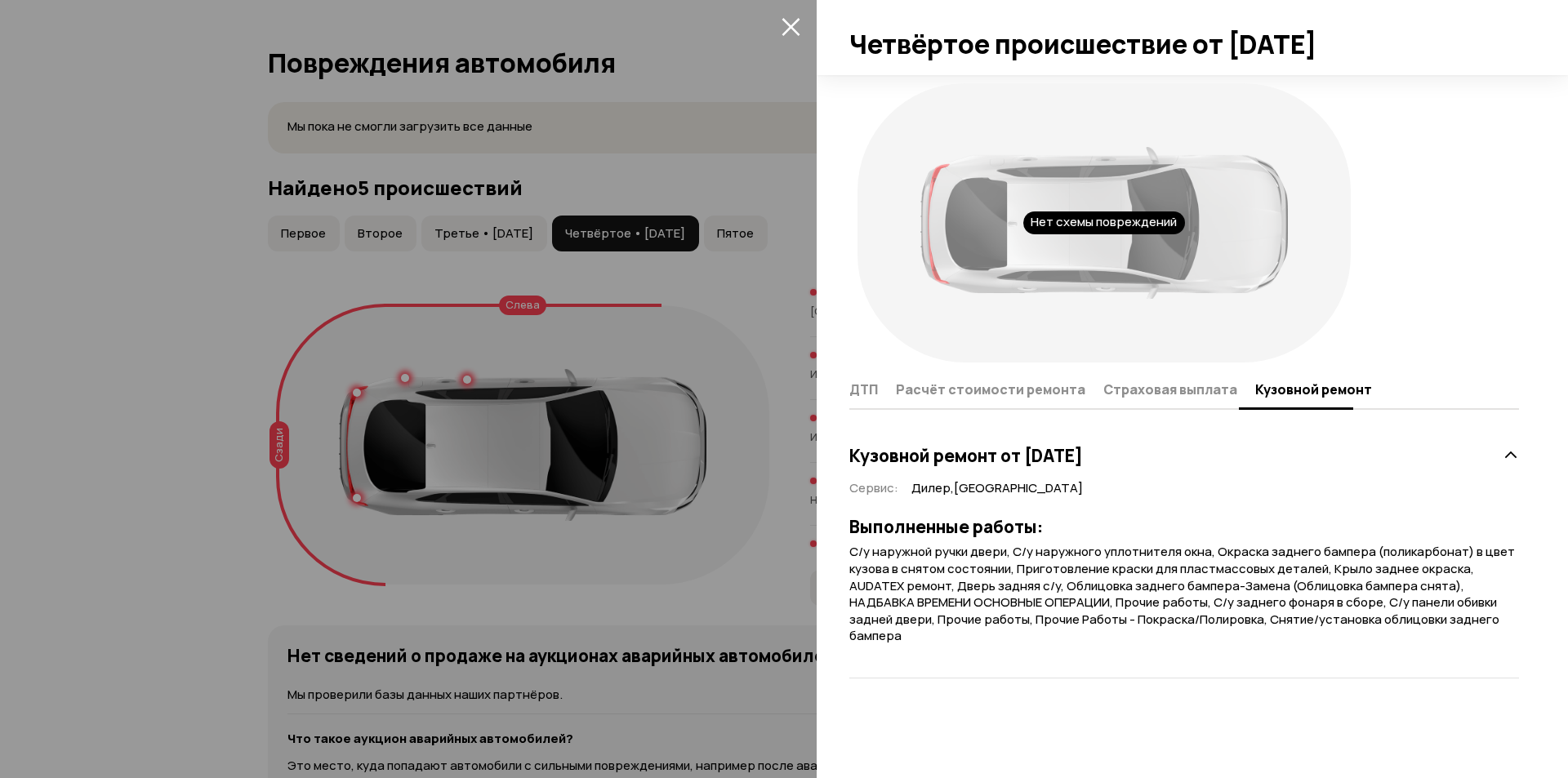
click at [791, 18] on icon "закрыть" at bounding box center [791, 26] width 19 height 19
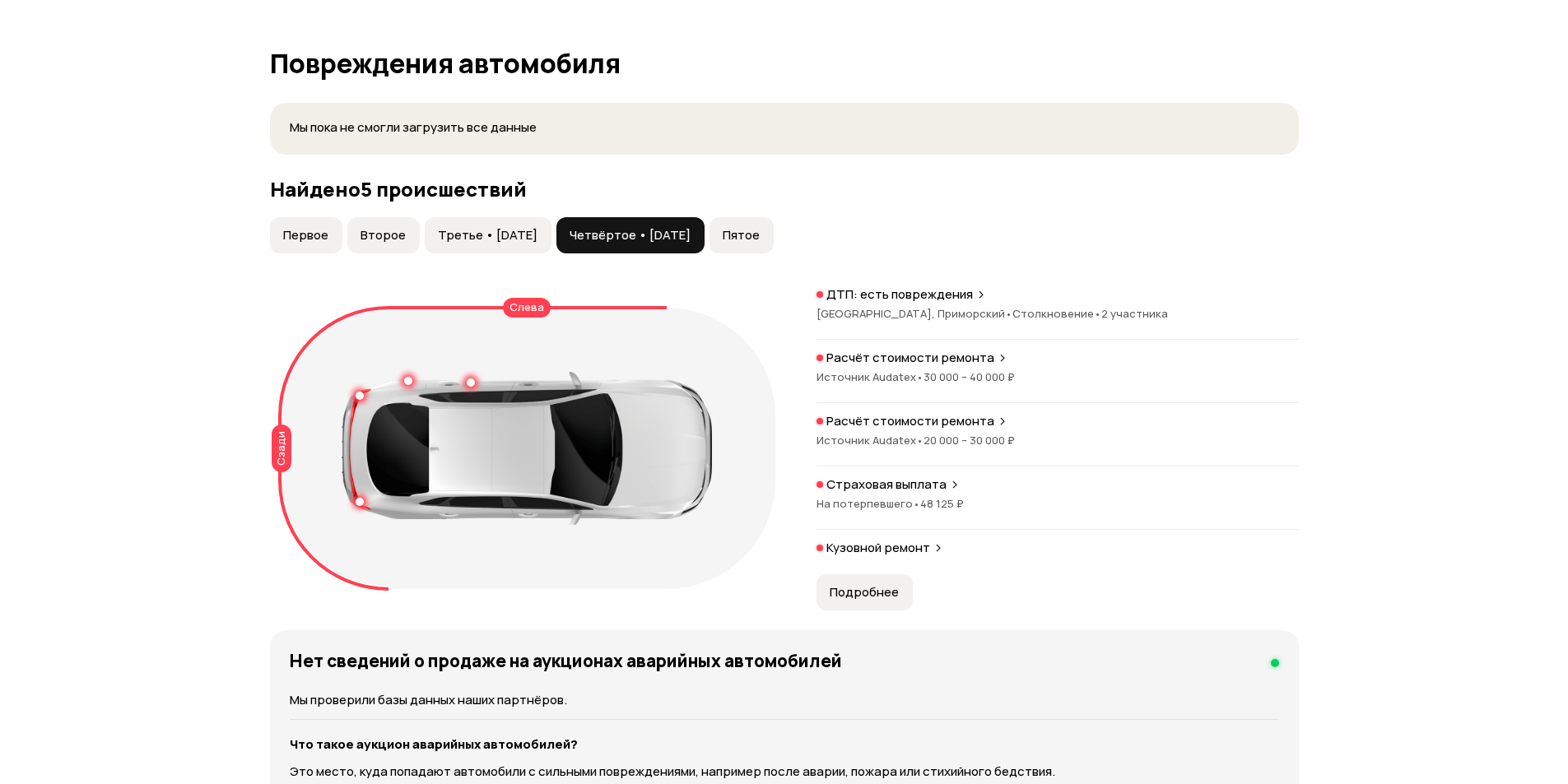
click at [760, 233] on span "Пятое" at bounding box center [741, 235] width 37 height 17
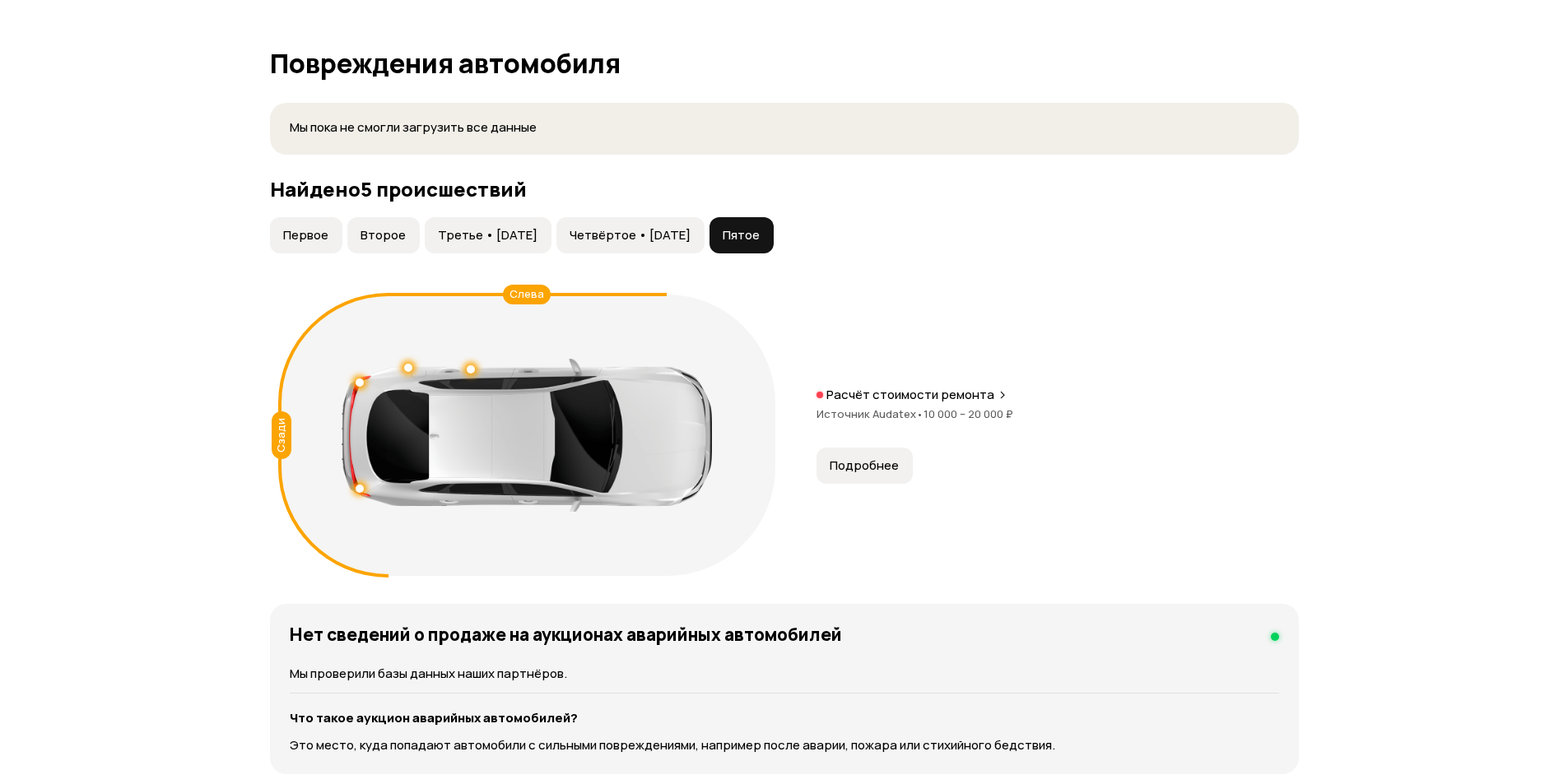
click at [875, 471] on span "Подробнее" at bounding box center [864, 466] width 69 height 17
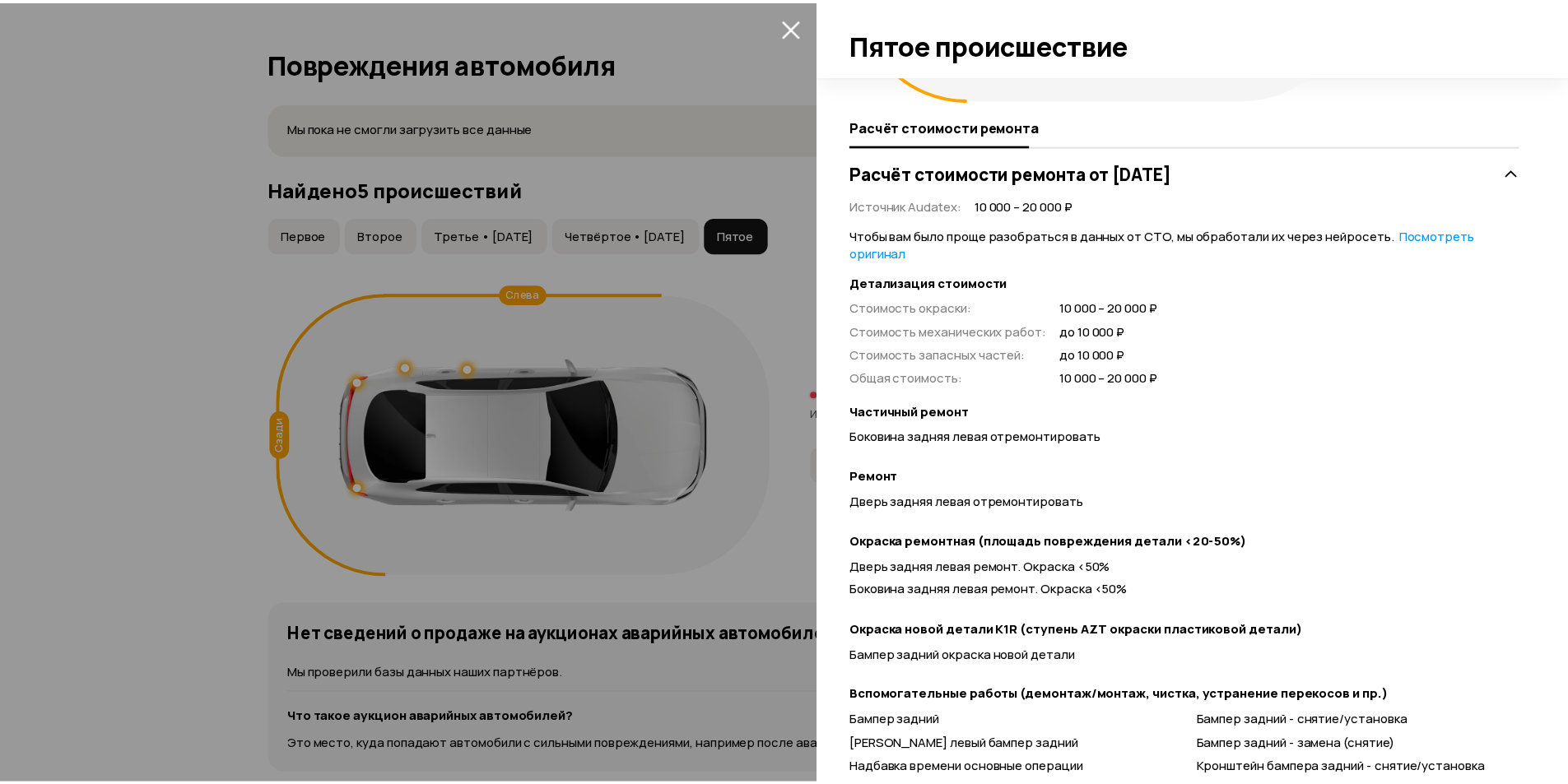
scroll to position [336, 0]
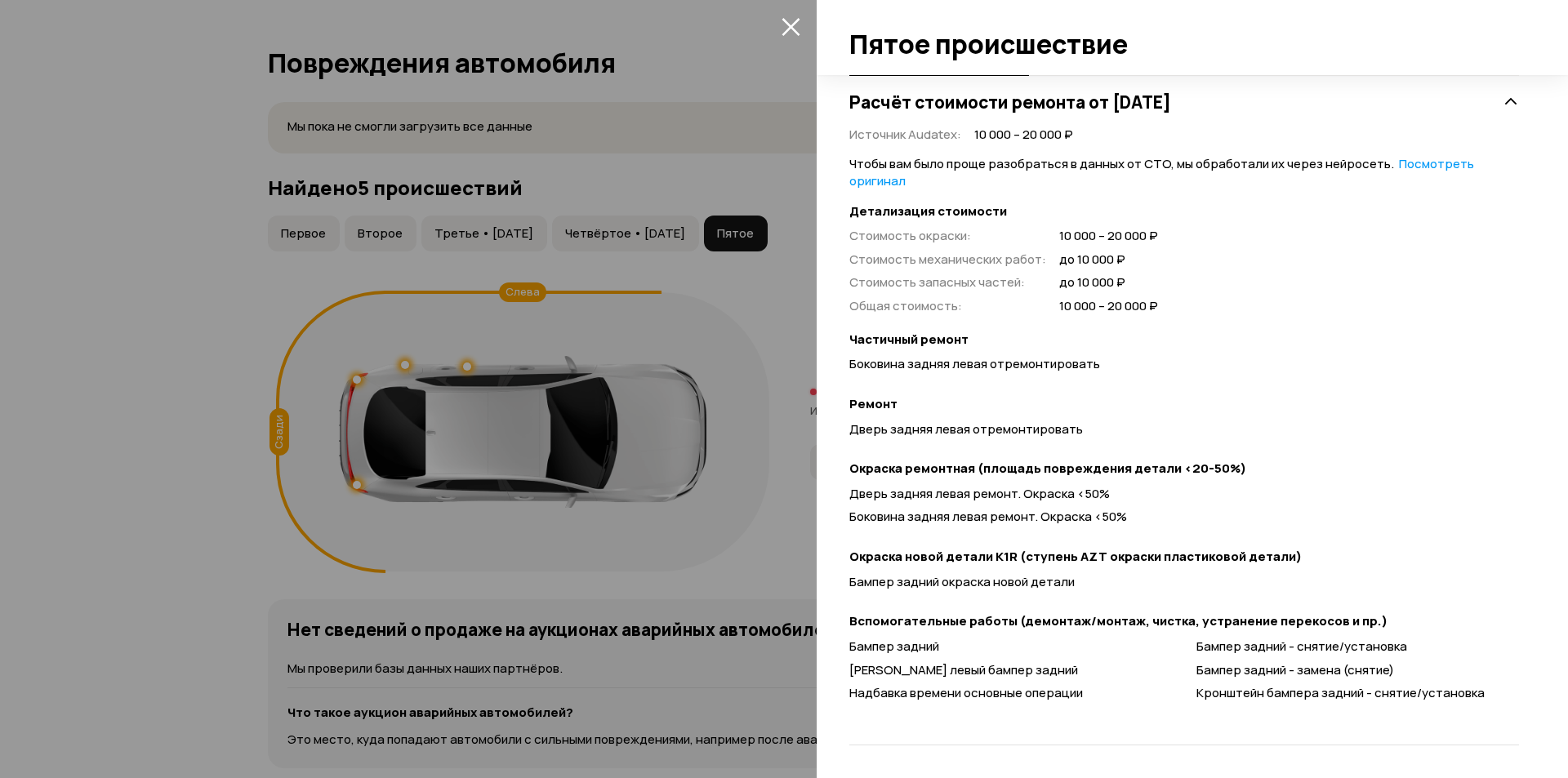
click at [785, 20] on icon "закрыть" at bounding box center [790, 26] width 18 height 18
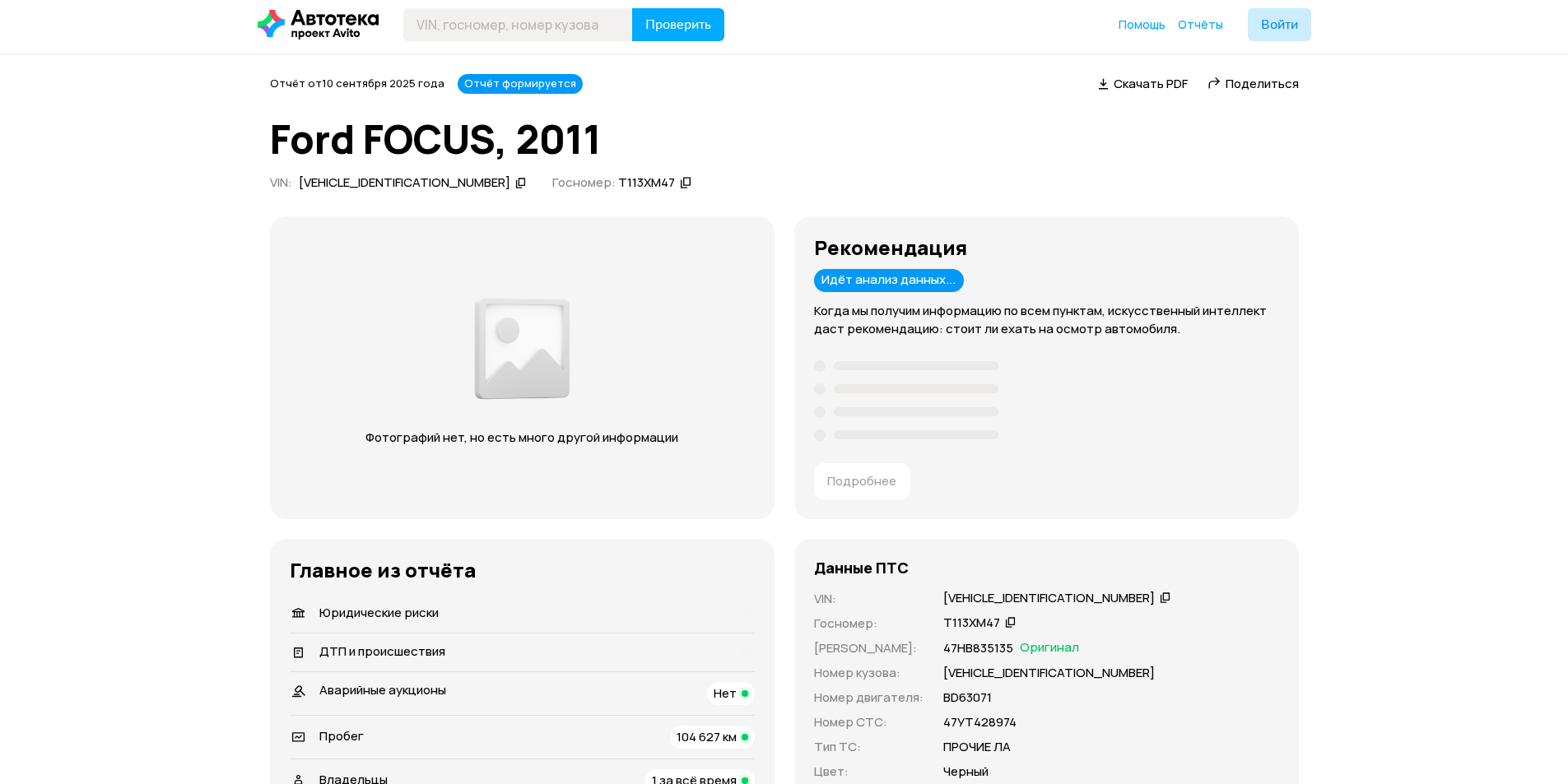
scroll to position [0, 0]
